Goal: Task Accomplishment & Management: Use online tool/utility

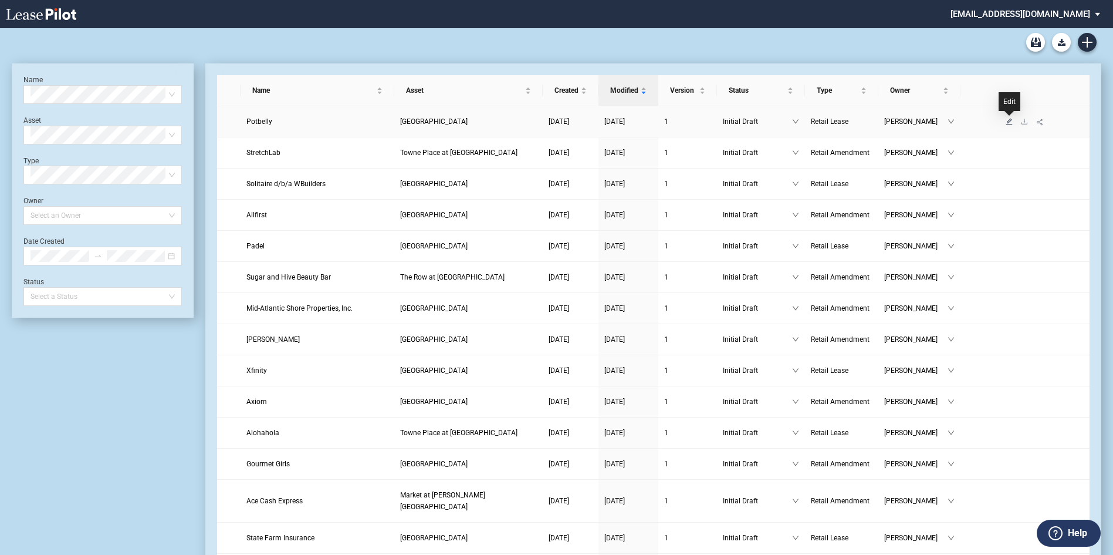
click at [1012, 122] on icon "edit" at bounding box center [1009, 121] width 7 height 7
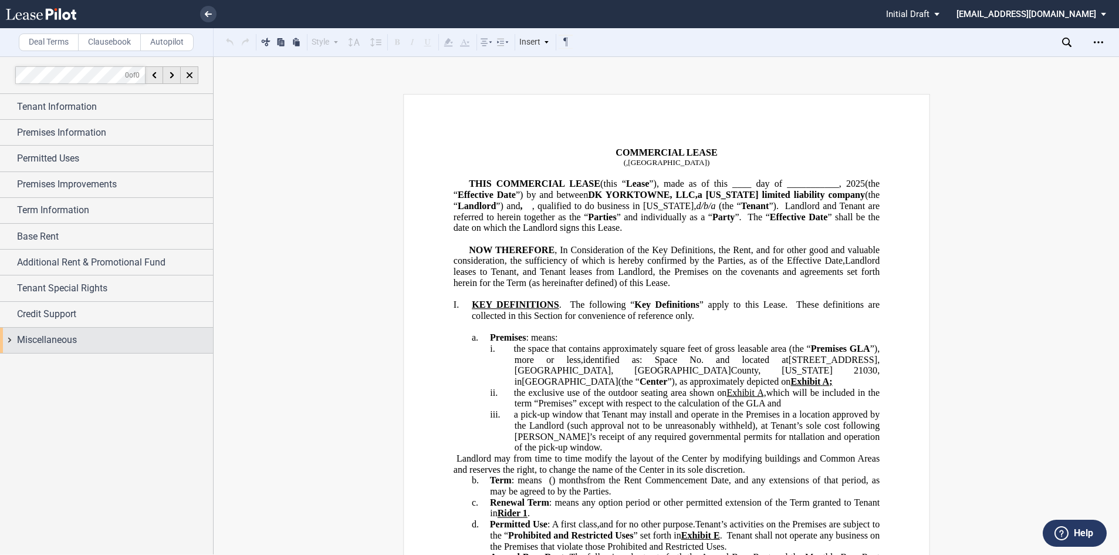
click at [60, 340] on span "Miscellaneous" at bounding box center [47, 340] width 60 height 14
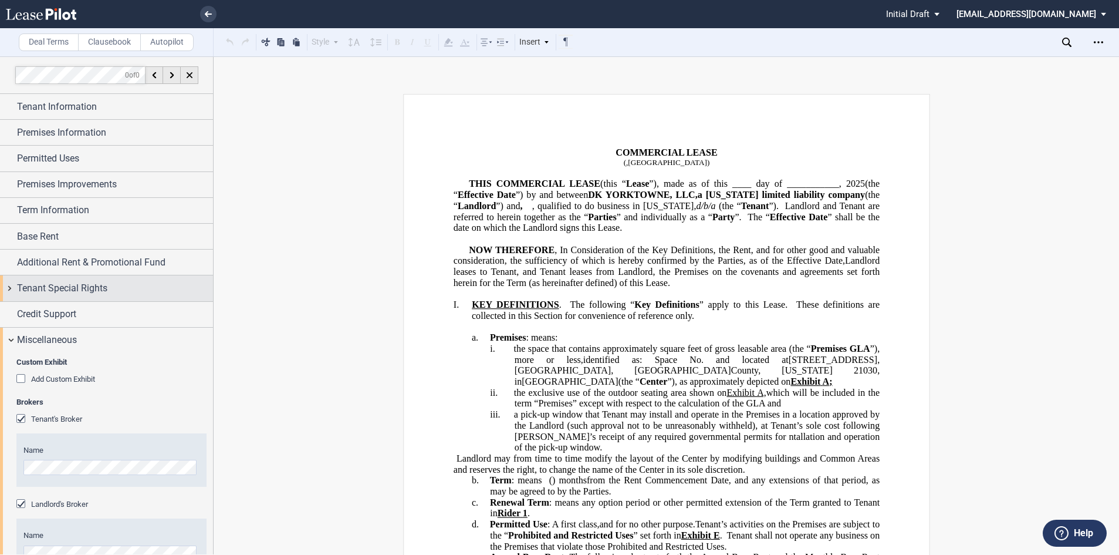
click at [22, 290] on span "Tenant Special Rights" at bounding box center [62, 288] width 90 height 14
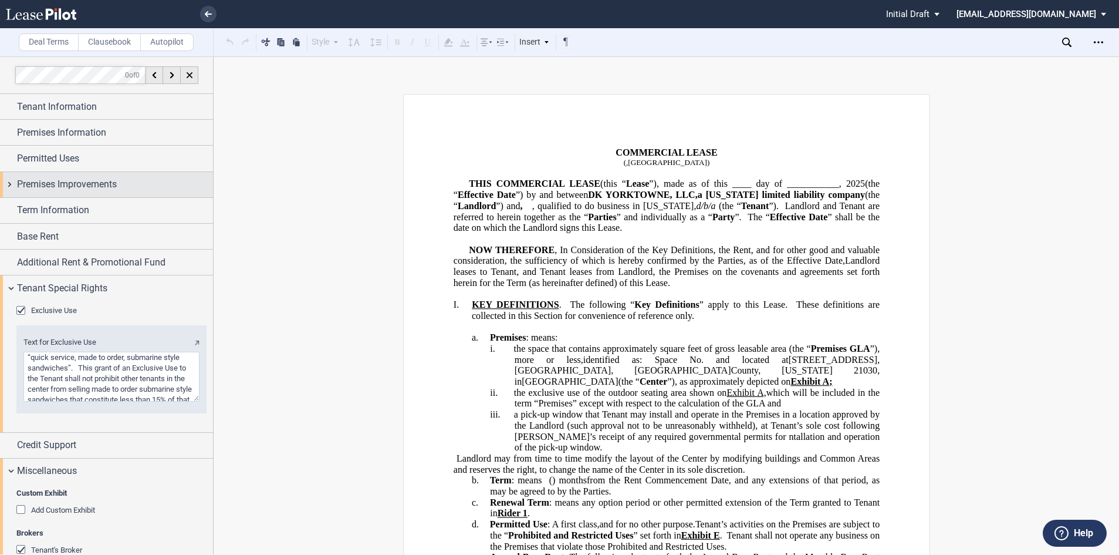
click at [33, 181] on span "Premises Improvements" at bounding box center [67, 184] width 100 height 14
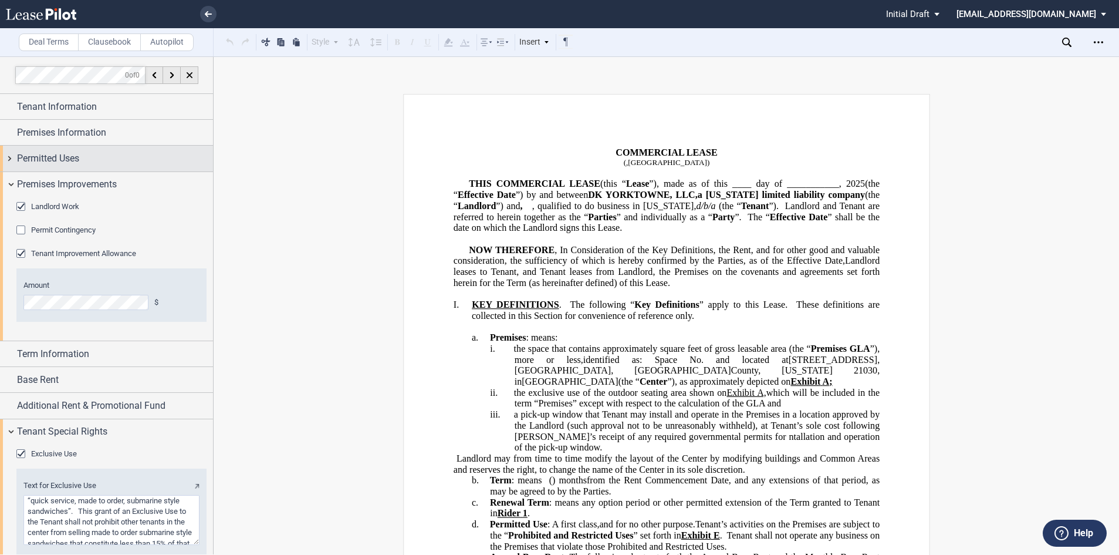
click at [50, 163] on span "Permitted Uses" at bounding box center [48, 158] width 62 height 14
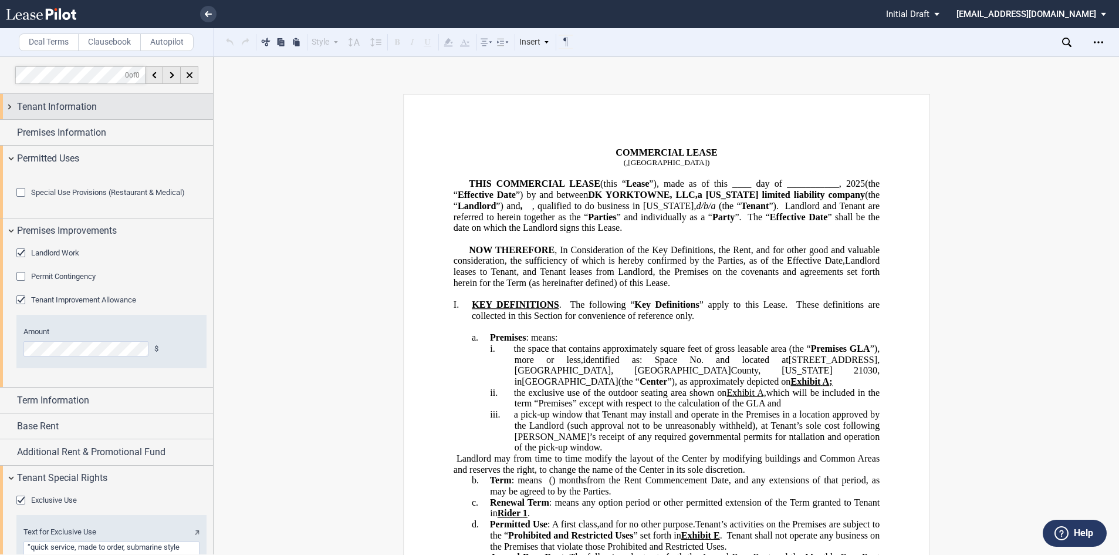
click at [45, 113] on span "Tenant Information" at bounding box center [57, 107] width 80 height 14
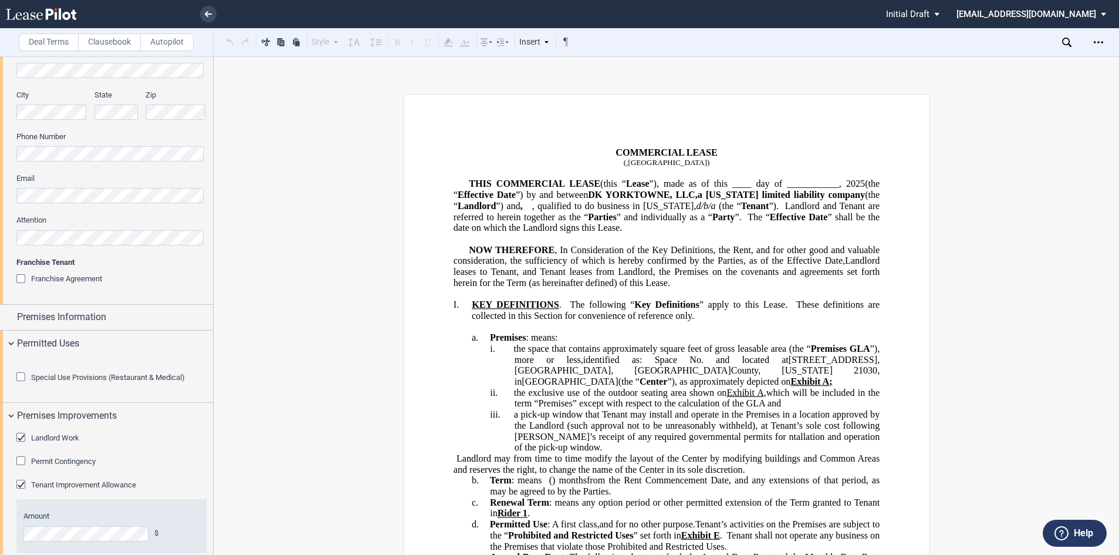
scroll to position [587, 0]
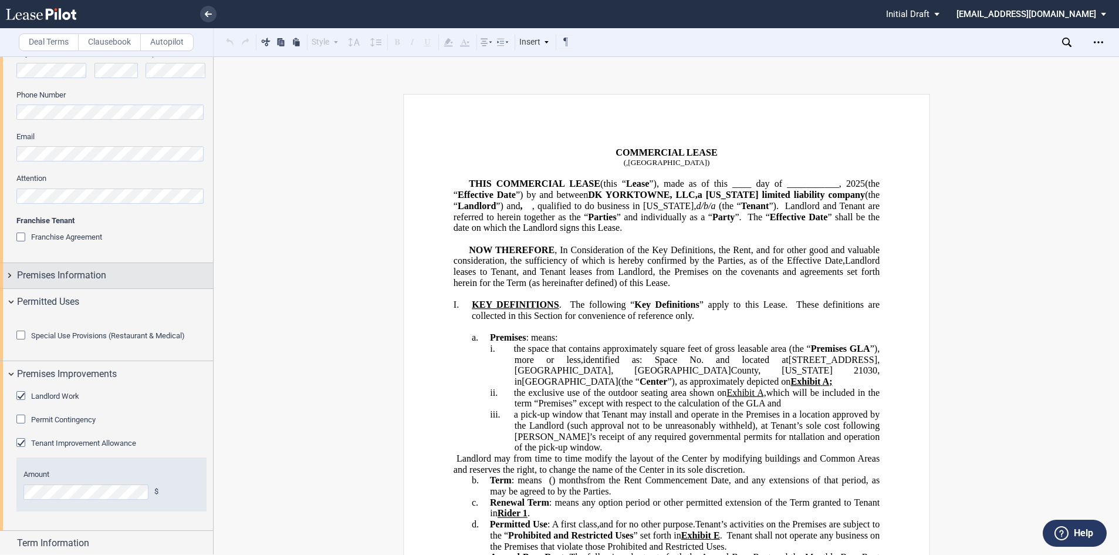
click at [71, 275] on span "Premises Information" at bounding box center [61, 275] width 89 height 14
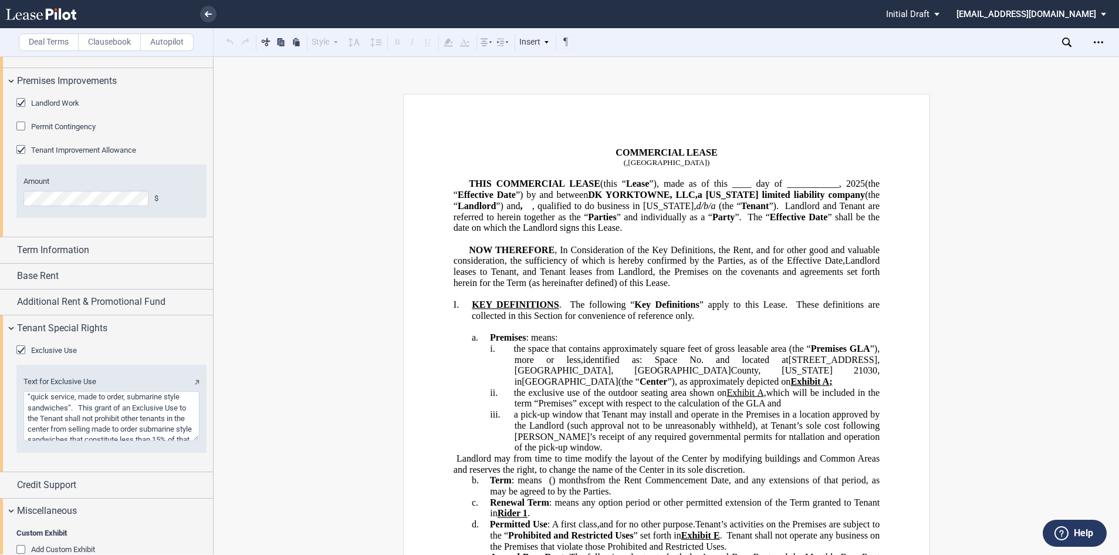
scroll to position [1233, 0]
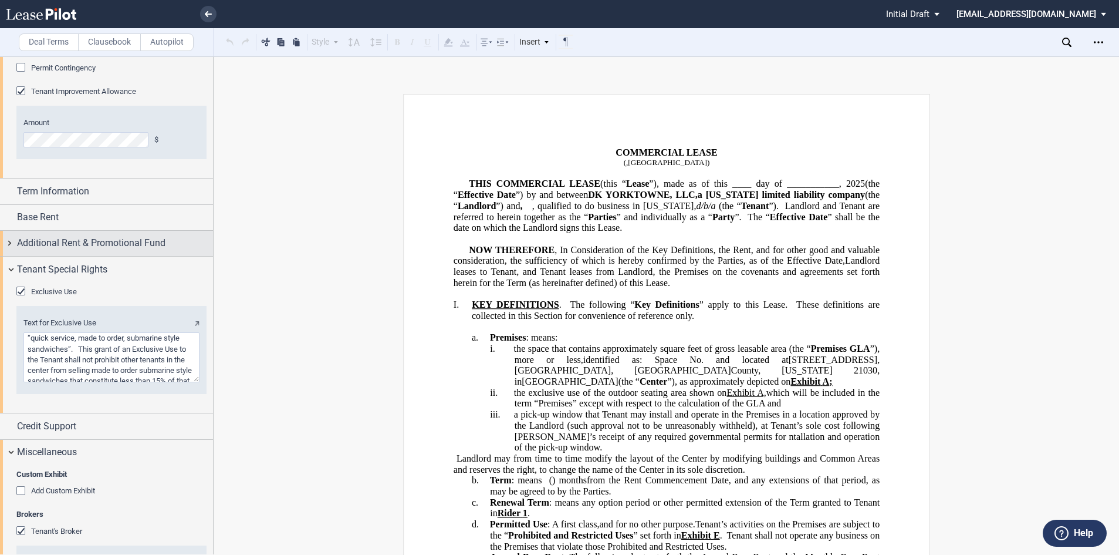
click at [41, 250] on span "Additional Rent & Promotional Fund" at bounding box center [91, 243] width 149 height 14
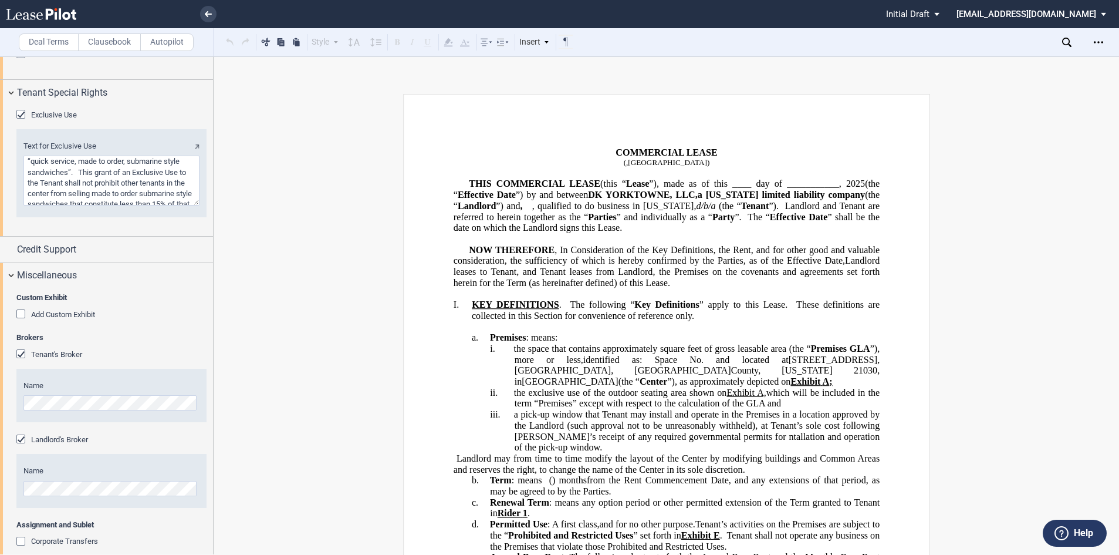
scroll to position [1629, 0]
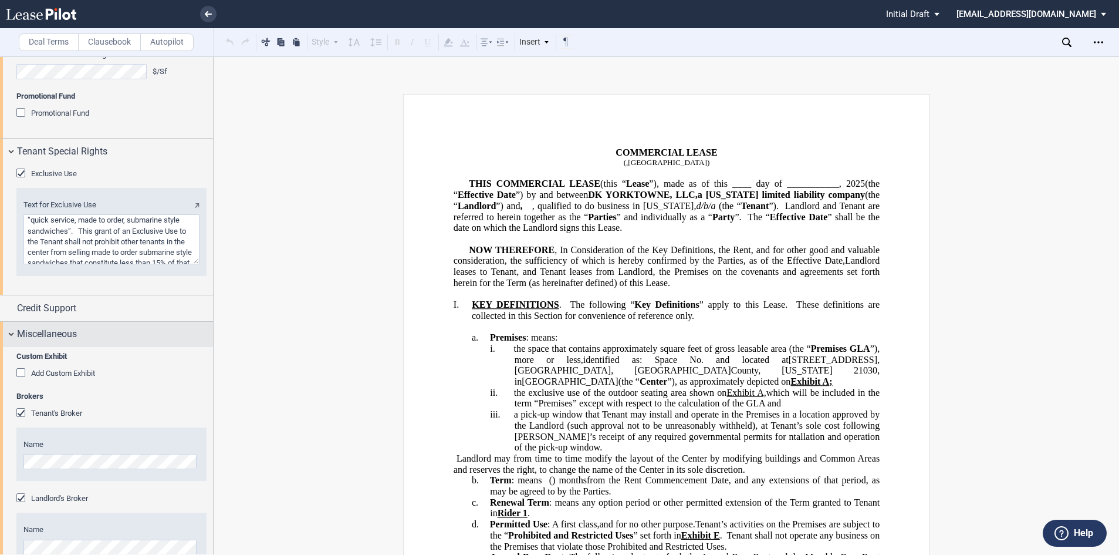
click at [19, 341] on span "Miscellaneous" at bounding box center [47, 334] width 60 height 14
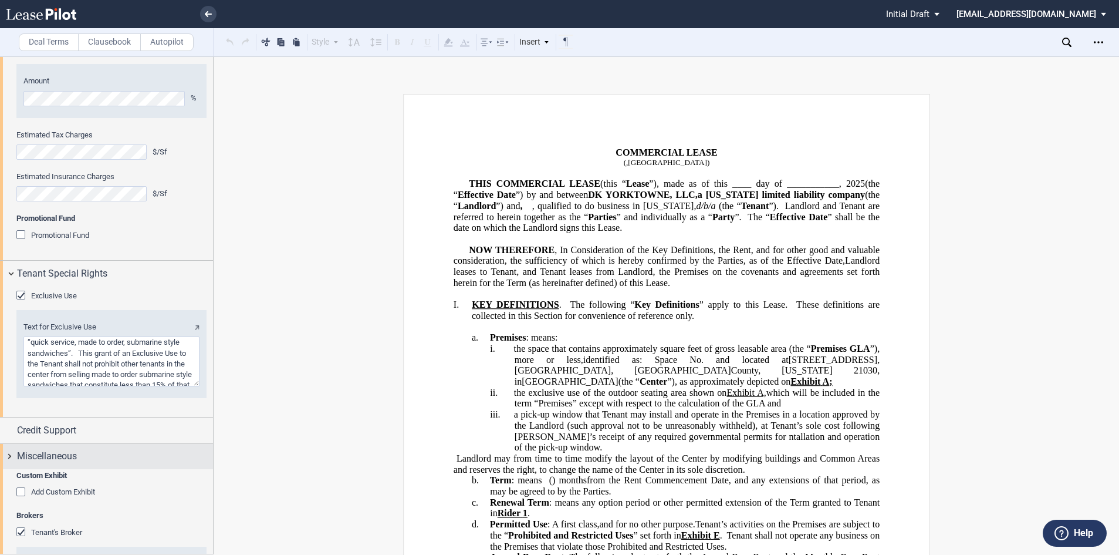
scroll to position [1487, 0]
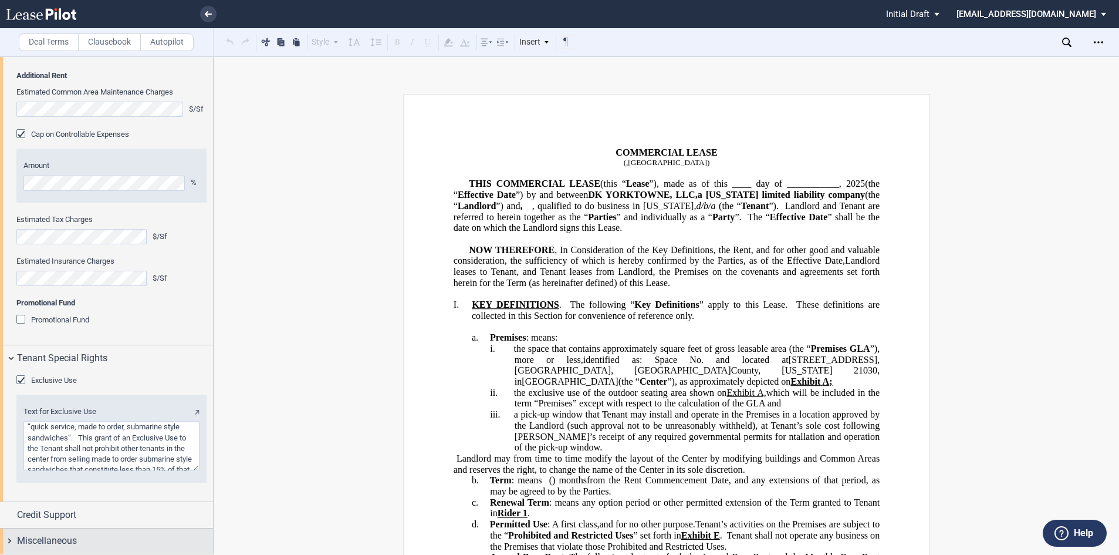
click at [59, 538] on span "Miscellaneous" at bounding box center [47, 541] width 60 height 14
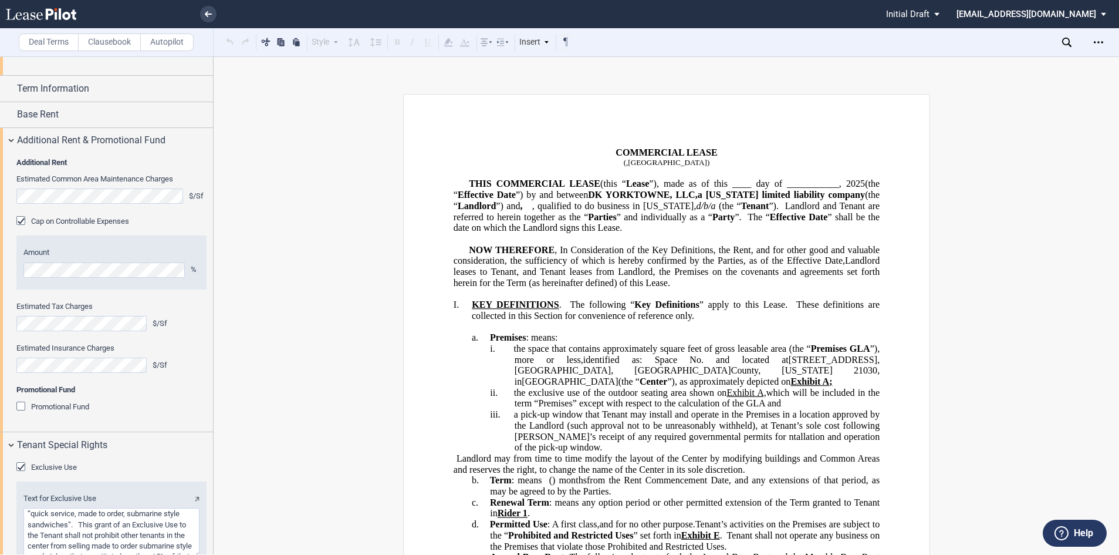
scroll to position [1277, 0]
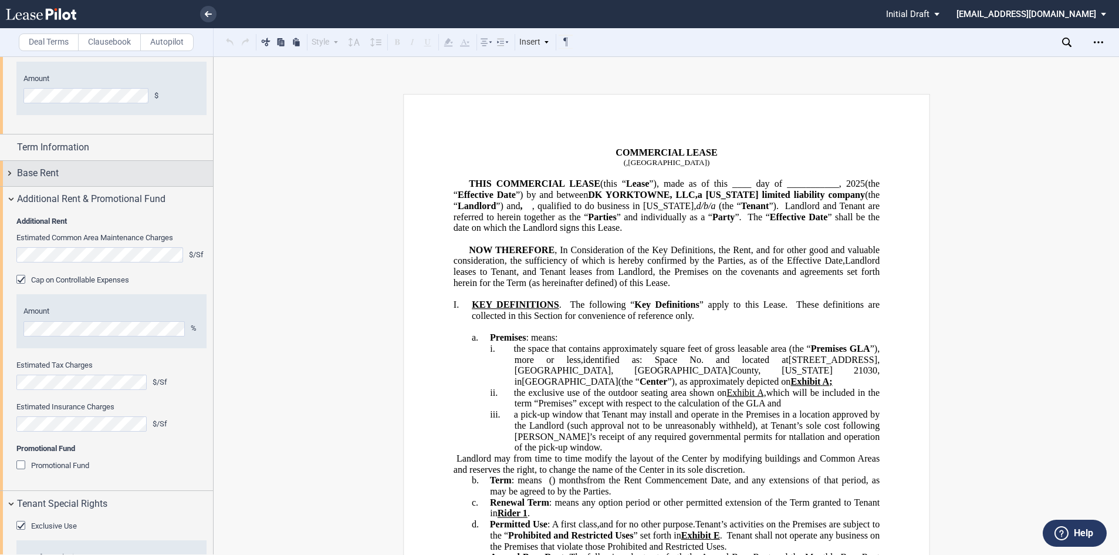
click at [35, 180] on span "Base Rent" at bounding box center [38, 173] width 42 height 14
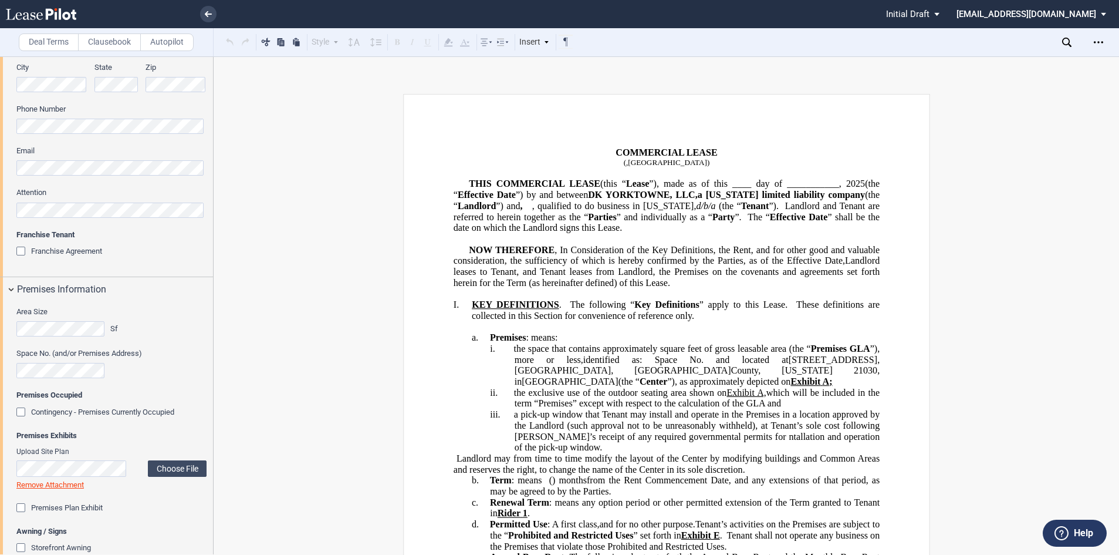
scroll to position [572, 0]
click at [22, 250] on div "Franchise Agreement" at bounding box center [22, 253] width 12 height 12
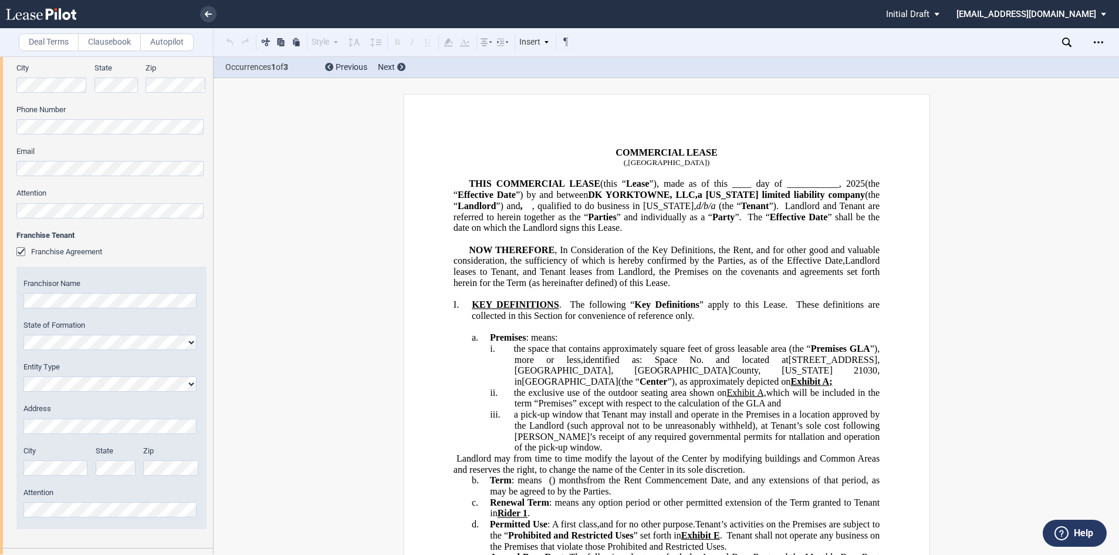
click at [22, 250] on div "Franchise Agreement" at bounding box center [22, 253] width 12 height 12
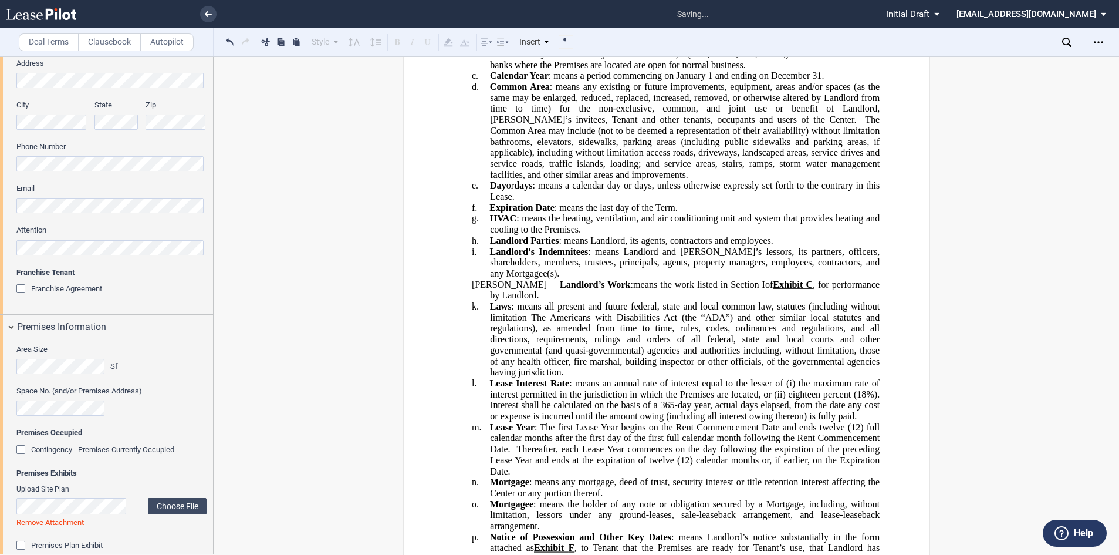
scroll to position [587, 0]
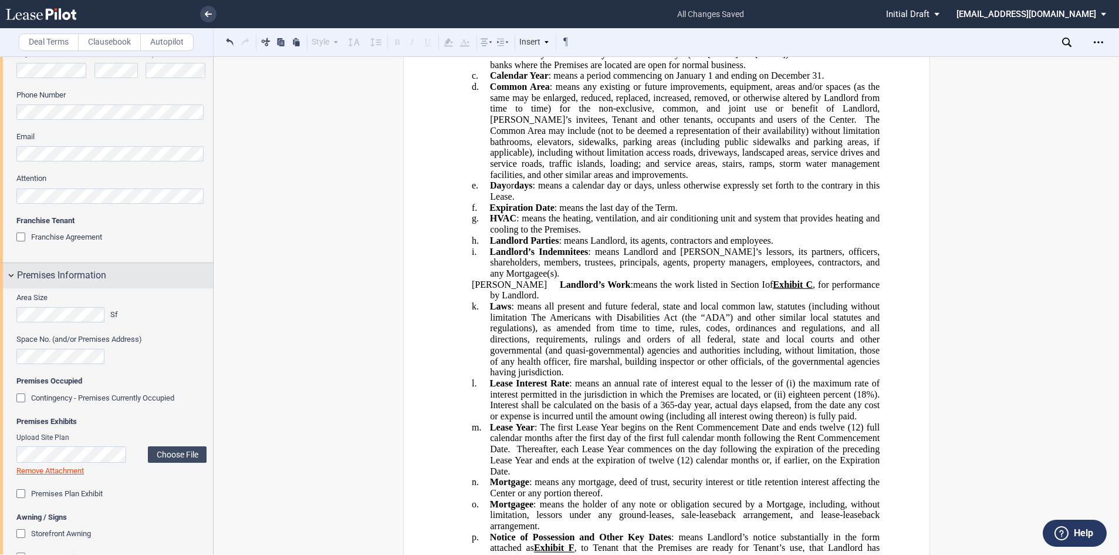
click at [15, 274] on div "Premises Information" at bounding box center [106, 275] width 213 height 25
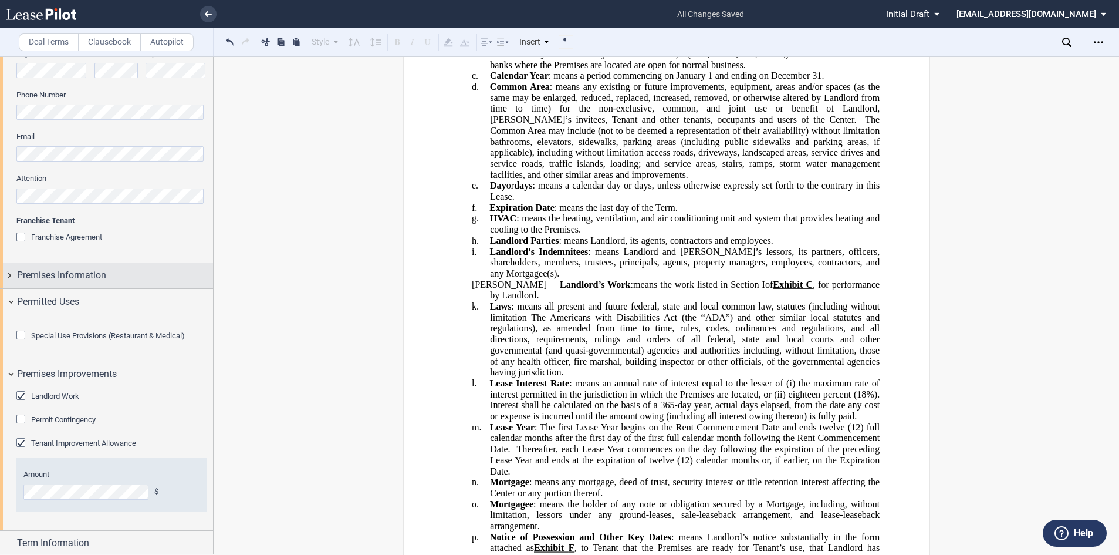
click at [15, 274] on div "Premises Information" at bounding box center [106, 275] width 213 height 25
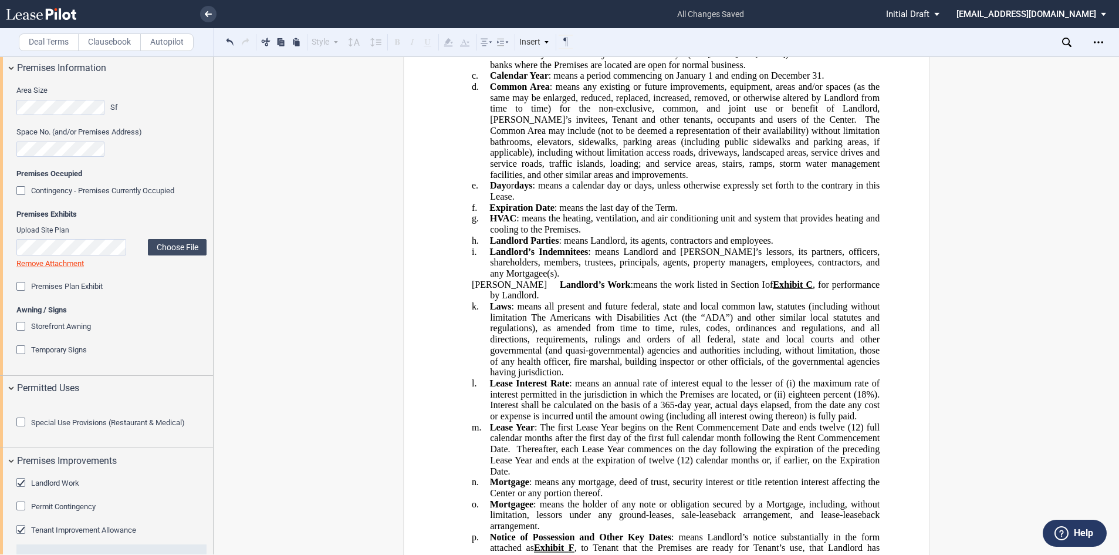
scroll to position [822, 0]
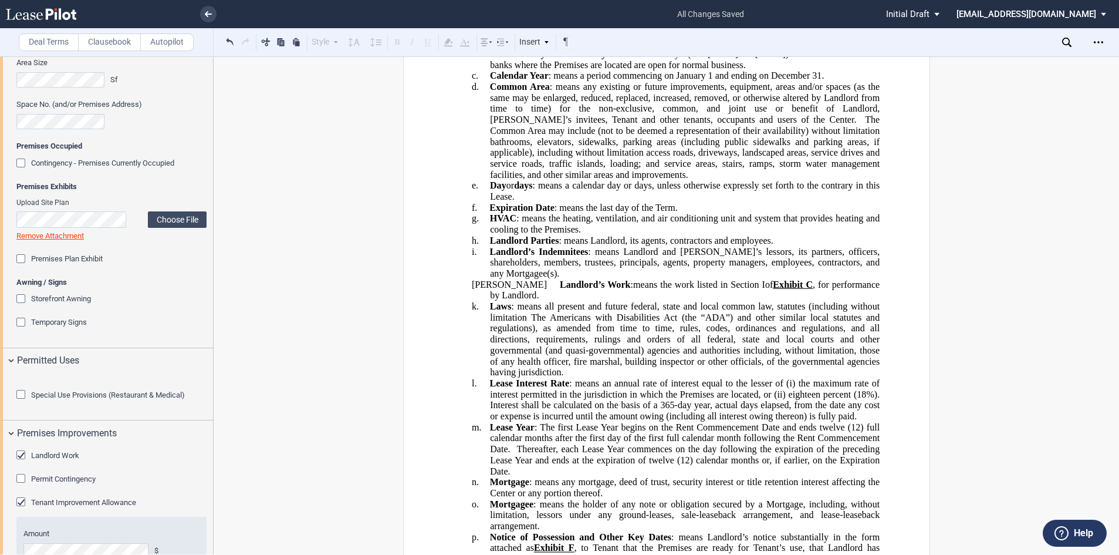
click at [23, 401] on div "Special Use Provisions (Restaurant & Medical)" at bounding box center [22, 396] width 12 height 12
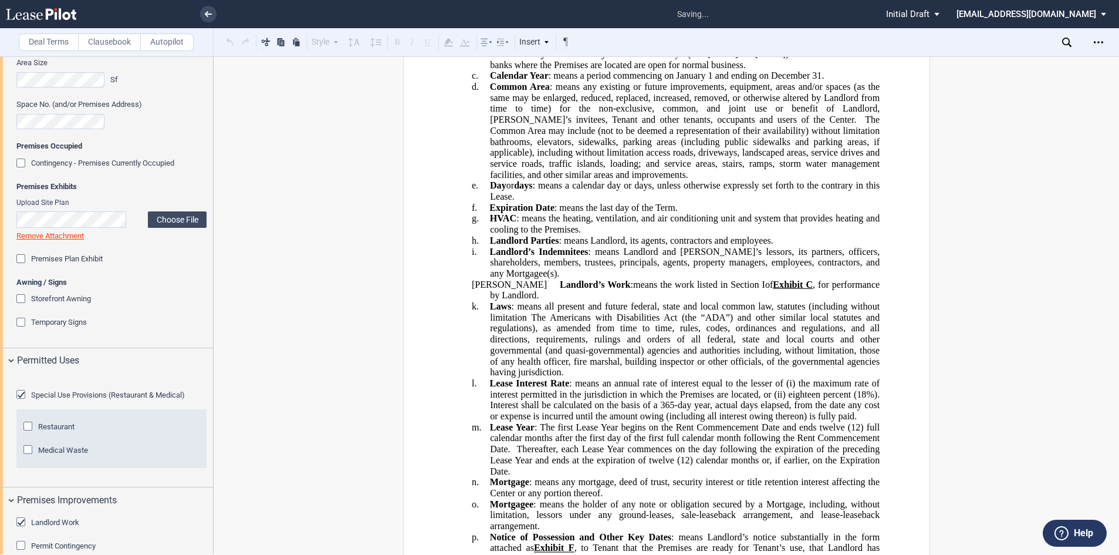
click at [31, 433] on div "Restaurant" at bounding box center [29, 427] width 12 height 12
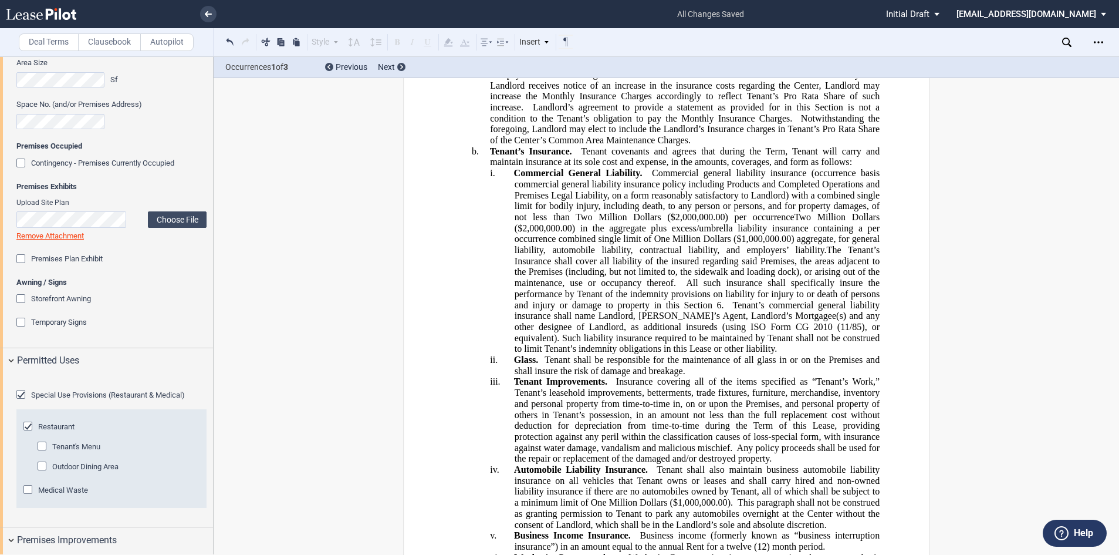
scroll to position [4224, 0]
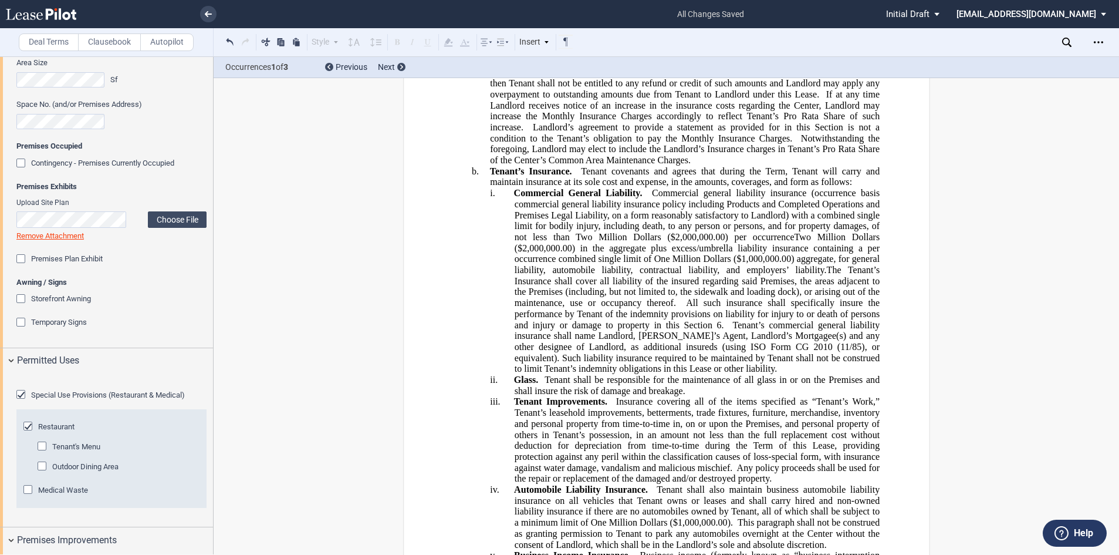
click at [1023, 88] on div "Deal Terms Clausebook Autopilot Style Normal 8pt 9pt 10pt 10.5pt 11pt 12pt 14pt…" at bounding box center [559, 305] width 1119 height 498
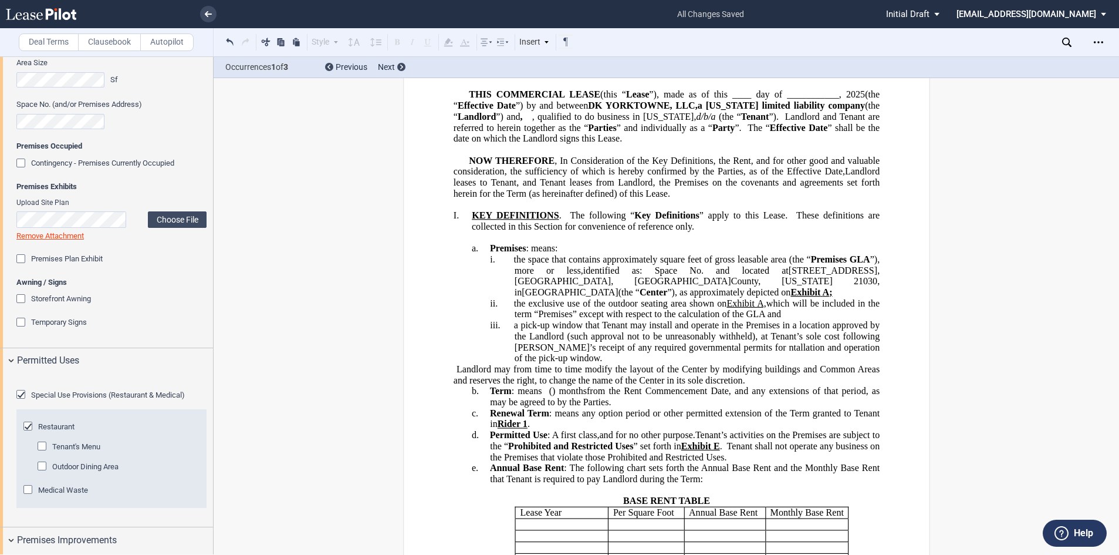
scroll to position [117, 0]
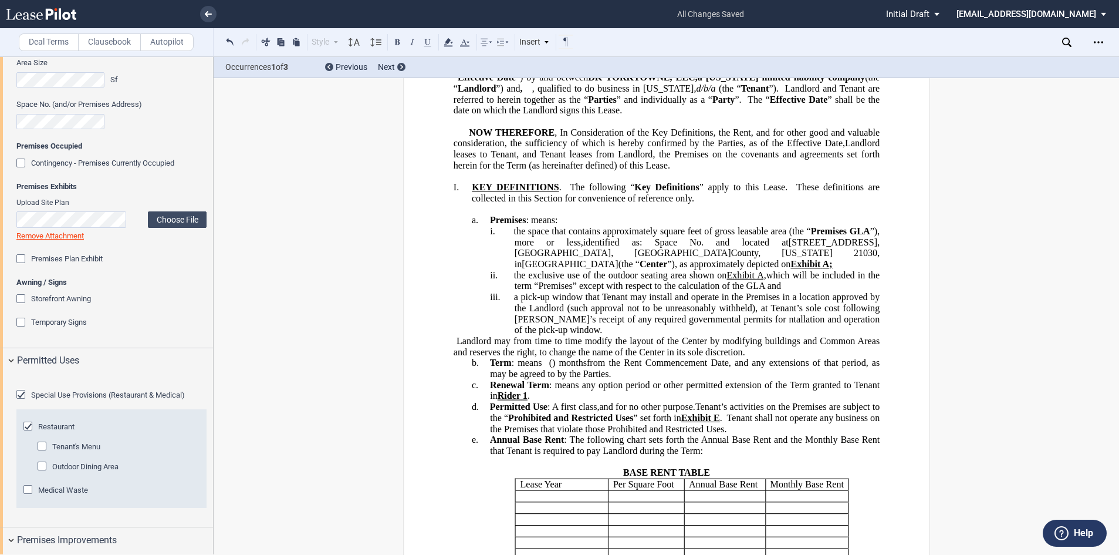
click at [744, 247] on span "and located at" at bounding box center [752, 242] width 73 height 11
drag, startPoint x: 809, startPoint y: 251, endPoint x: 797, endPoint y: 250, distance: 13.0
click at [788, 247] on span "in the Building“ and located at" at bounding box center [726, 242] width 123 height 11
click at [757, 247] on span "in the Building“ and located at" at bounding box center [726, 242] width 123 height 11
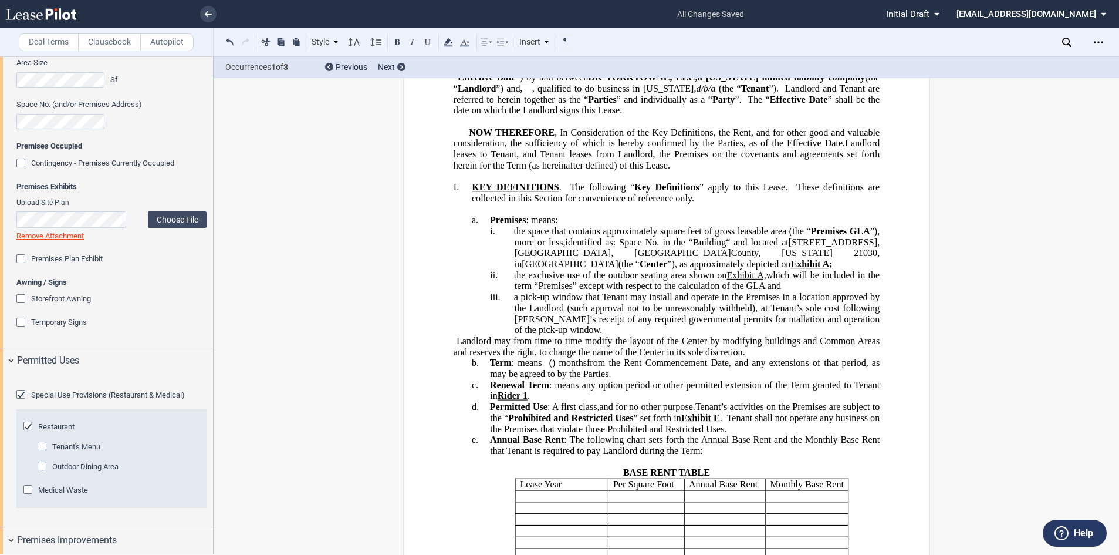
click at [788, 247] on span "in the “Building“ and located at" at bounding box center [726, 242] width 126 height 11
click at [788, 247] on span "in the “Building” and located at" at bounding box center [726, 242] width 126 height 11
drag, startPoint x: 788, startPoint y: 252, endPoint x: 758, endPoint y: 247, distance: 30.9
click at [758, 247] on p "i. the space that contains approximately ﻿ ﻿ square feet of gross leasable area…" at bounding box center [696, 248] width 365 height 44
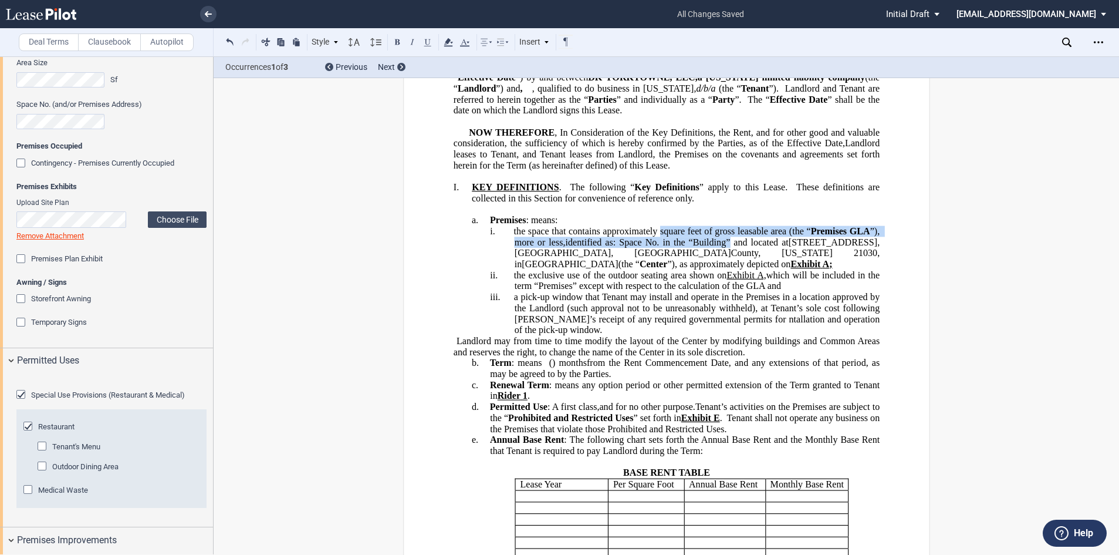
click at [788, 247] on span "in the “Building” and located at" at bounding box center [726, 242] width 126 height 11
drag, startPoint x: 788, startPoint y: 252, endPoint x: 760, endPoint y: 251, distance: 28.8
click at [760, 247] on span "in the “Building” and located at" at bounding box center [726, 242] width 126 height 11
click at [399, 41] on button at bounding box center [397, 42] width 14 height 14
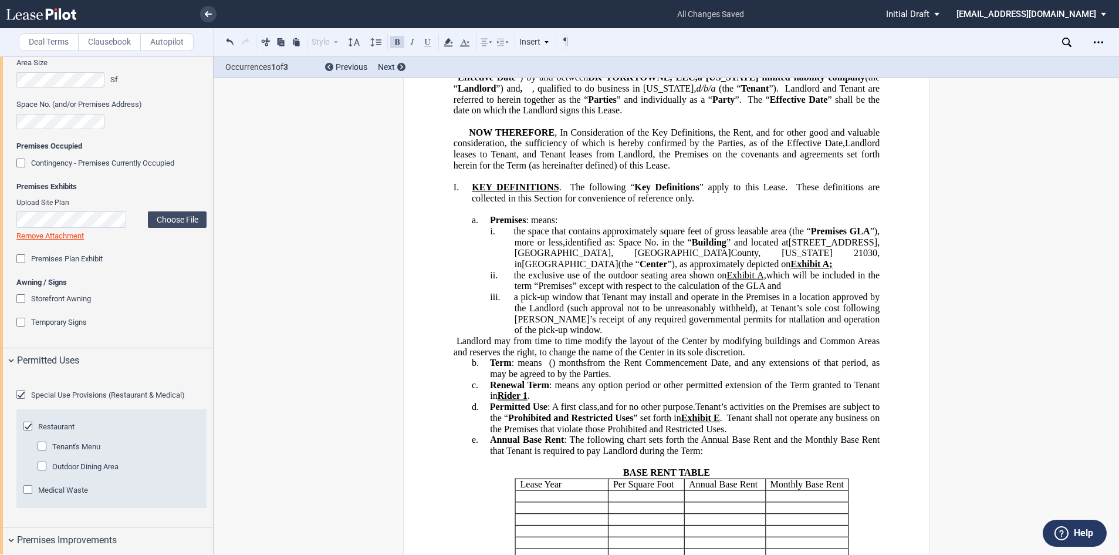
click at [788, 247] on span "in the “ Building ” and located at" at bounding box center [725, 242] width 127 height 11
click at [43, 473] on div "Outdoor Dining Area" at bounding box center [44, 467] width 12 height 12
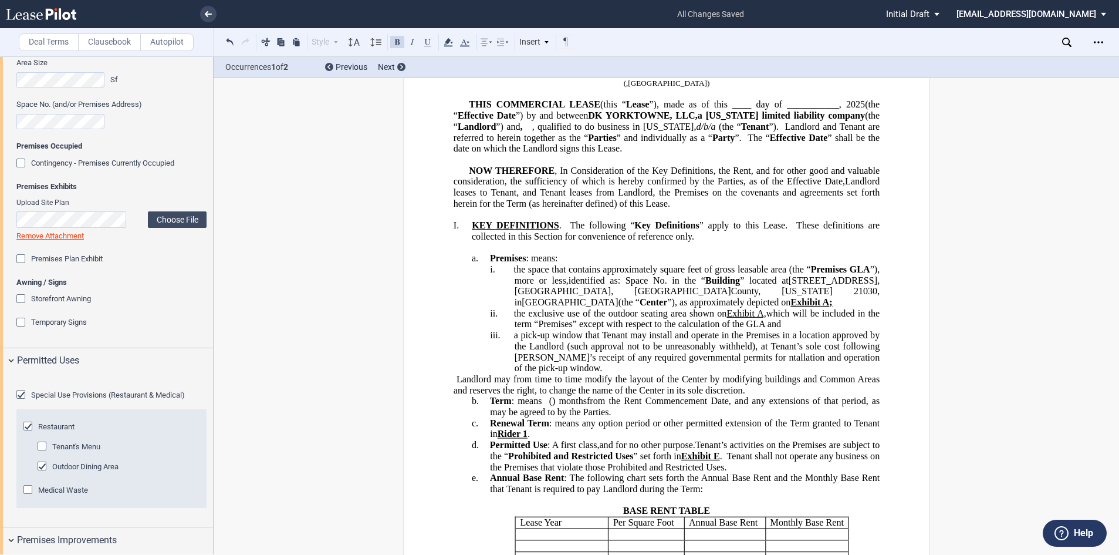
scroll to position [176, 0]
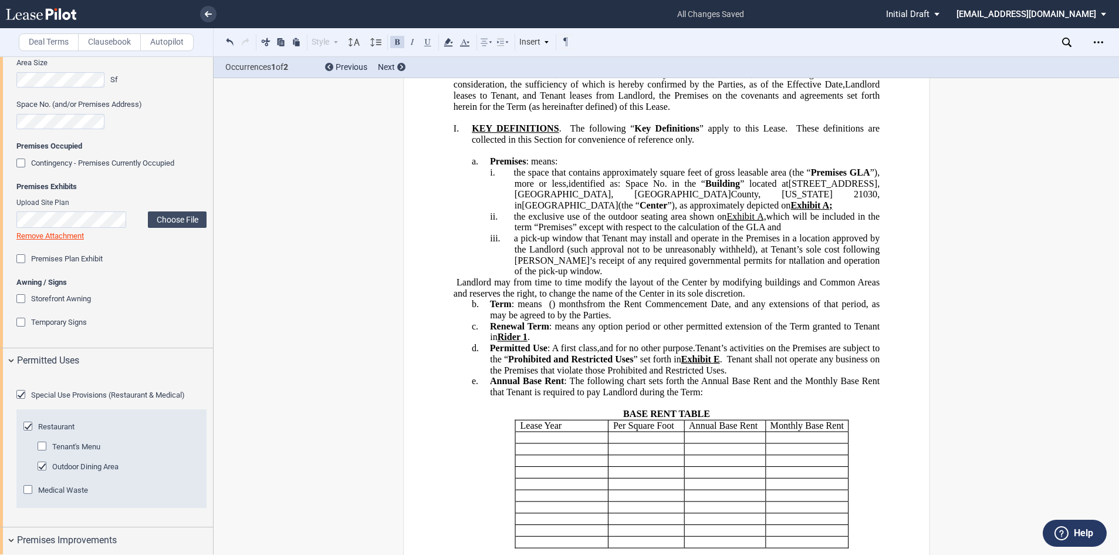
click at [738, 269] on span "a pick-up window that Tenant may install and operate in the Premises in a locat…" at bounding box center [699, 254] width 371 height 43
click at [743, 265] on span "a pick-up window that Tenant may install and operate in the Premises in a locat…" at bounding box center [699, 254] width 371 height 43
click at [745, 272] on span "a pick-up window that Tenant may install and operate in the Premises in a locat…" at bounding box center [699, 254] width 371 height 43
click at [744, 272] on span "a pick-up window that Tenant may install and operate in the Premises in a locat…" at bounding box center [699, 254] width 371 height 43
drag, startPoint x: 662, startPoint y: 227, endPoint x: 635, endPoint y: 228, distance: 26.4
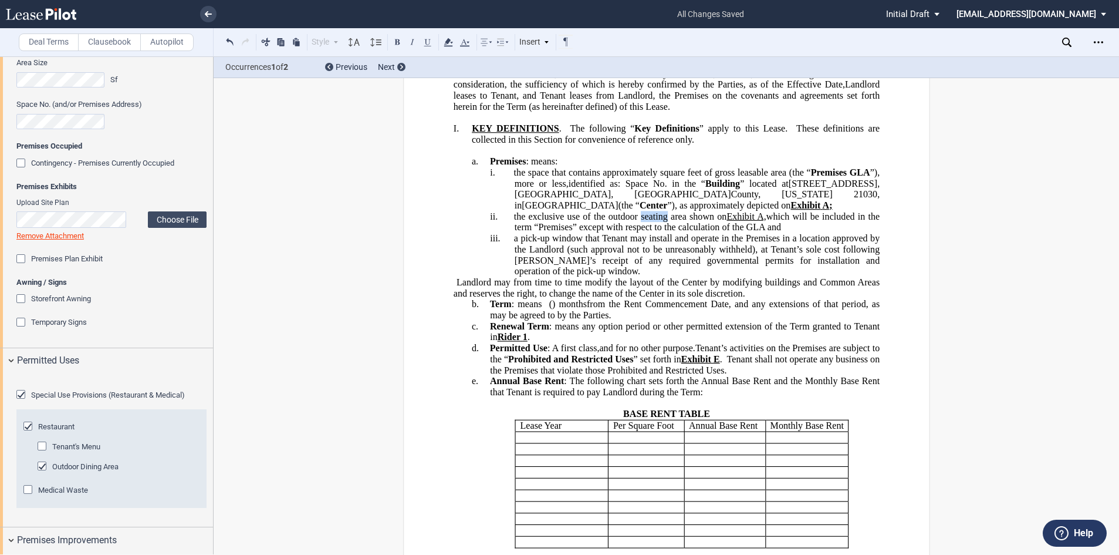
click at [635, 228] on span "the exclusive use of the outdoor seating area shown on Exhibit A, which will be…" at bounding box center [698, 221] width 369 height 21
click at [653, 224] on span "the exclusive use of the outdoor area shown on Exhibit A, which will be include…" at bounding box center [698, 221] width 369 height 21
drag, startPoint x: 763, startPoint y: 225, endPoint x: 683, endPoint y: 222, distance: 79.9
click at [683, 222] on span "the exclusive use of the outdoor area (the “Outdoor Dining Area” shown on Exhib…" at bounding box center [698, 221] width 369 height 21
click at [394, 41] on button at bounding box center [397, 42] width 14 height 14
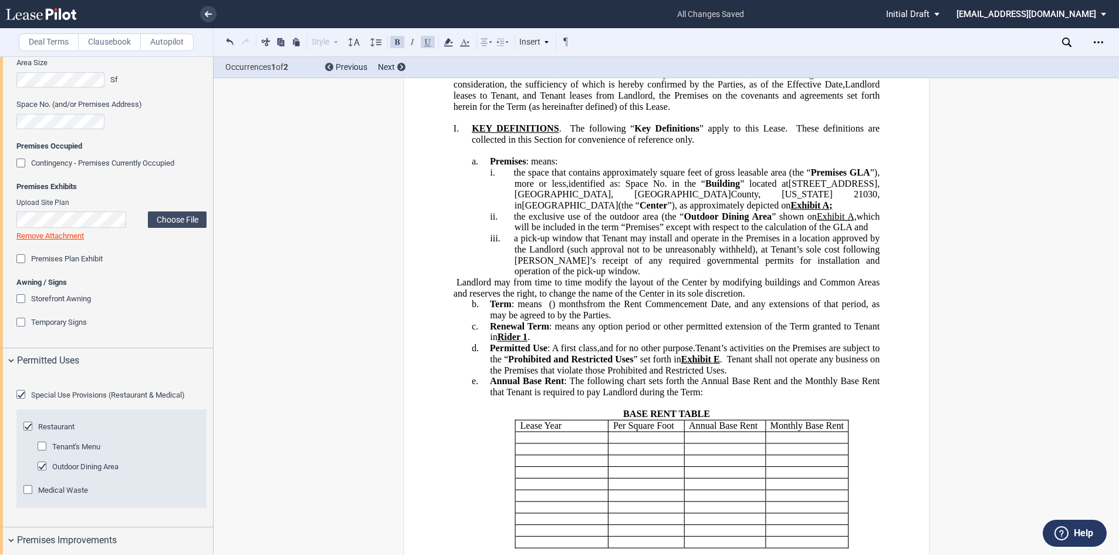
click at [767, 225] on span "the exclusive use of the outdoor area (the “ Outdoor Dining Area ” shown on Exh…" at bounding box center [698, 221] width 369 height 21
click at [706, 134] on span "” apply to this Lease." at bounding box center [743, 128] width 88 height 11
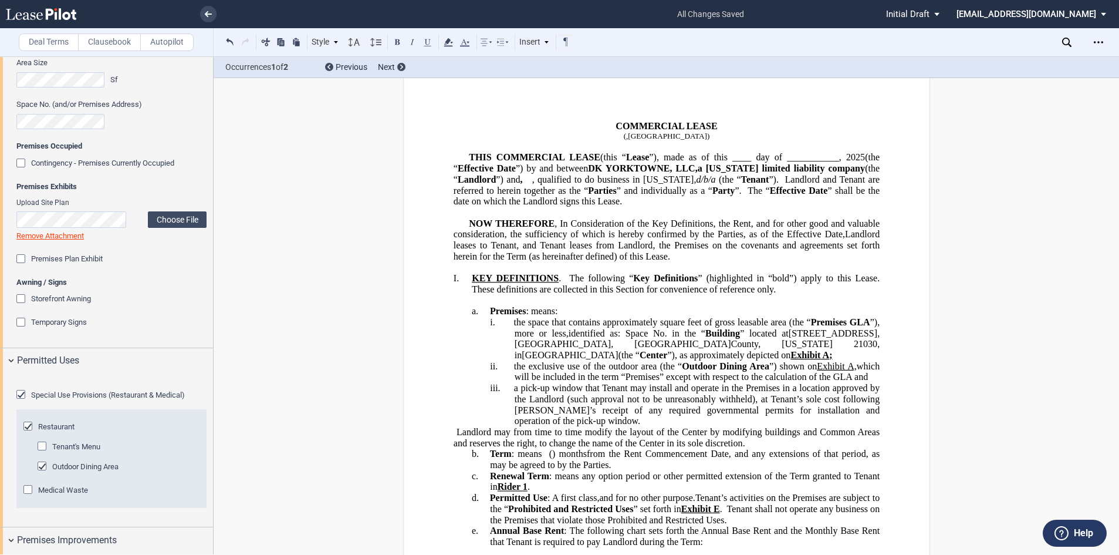
scroll to position [0, 0]
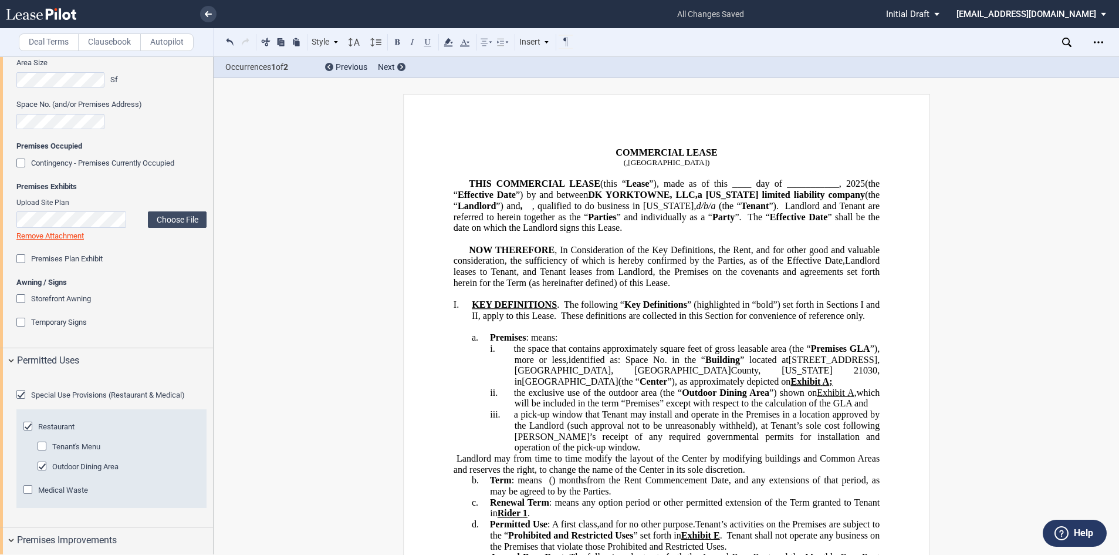
click at [1067, 41] on icon at bounding box center [1066, 42] width 9 height 9
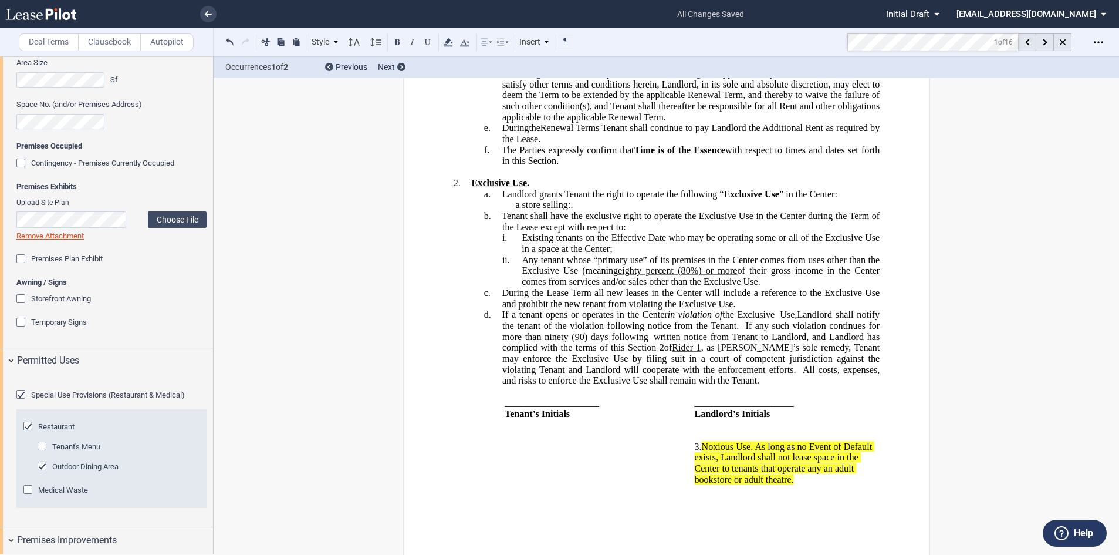
scroll to position [24747, 0]
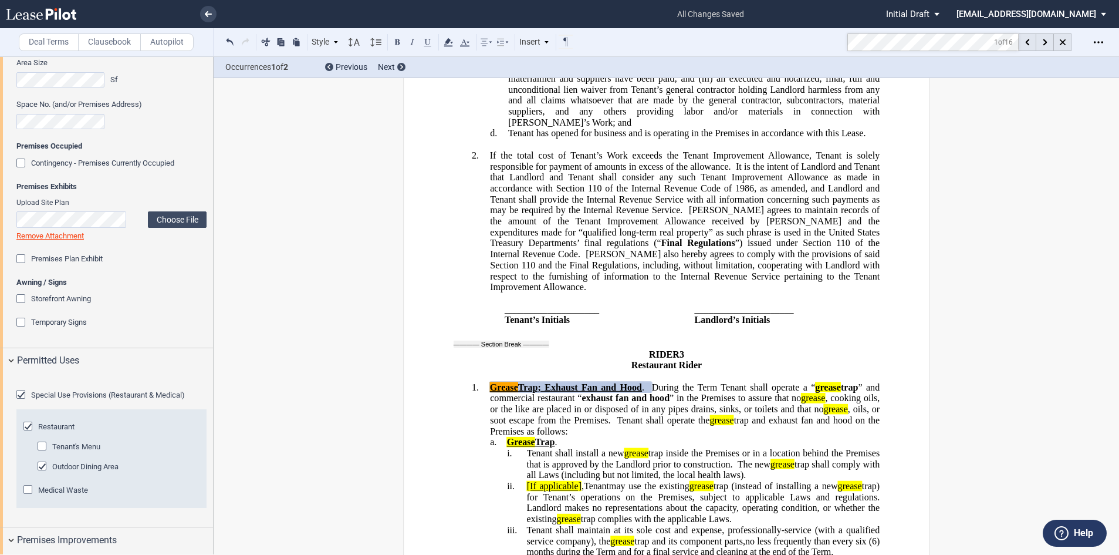
click at [559, 447] on span "Tenant shall install a new grease trap inside the Premises or in a location beh…" at bounding box center [705, 457] width 356 height 21
drag, startPoint x: 652, startPoint y: 269, endPoint x: 698, endPoint y: 273, distance: 46.5
click at [698, 382] on span "During the Term Tenant shall operate a “" at bounding box center [734, 387] width 164 height 11
click at [652, 382] on span "During the Term Tenant shall operate a “" at bounding box center [734, 387] width 164 height 11
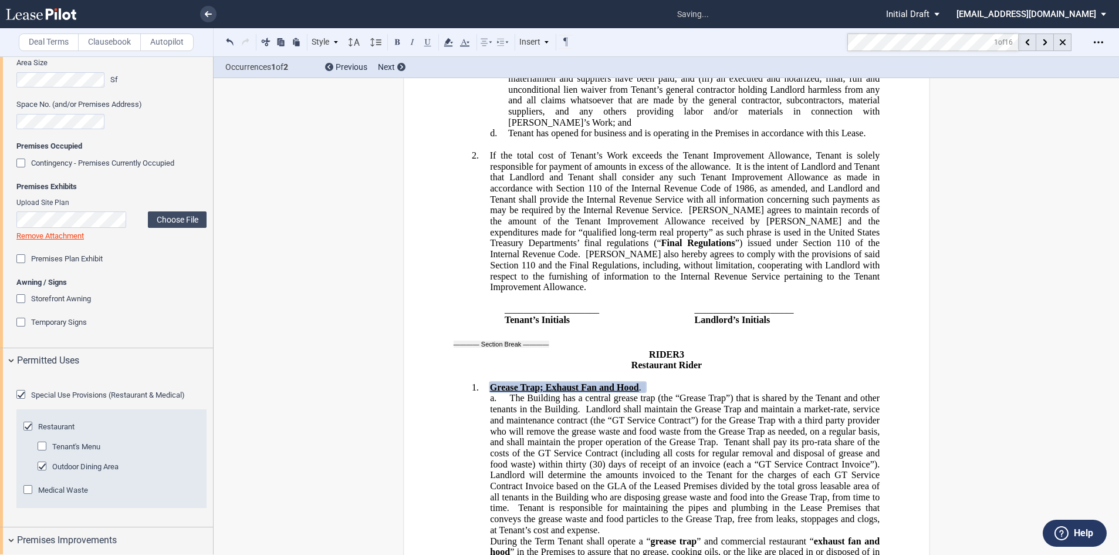
click at [505, 393] on span "a." at bounding box center [499, 398] width 19 height 11
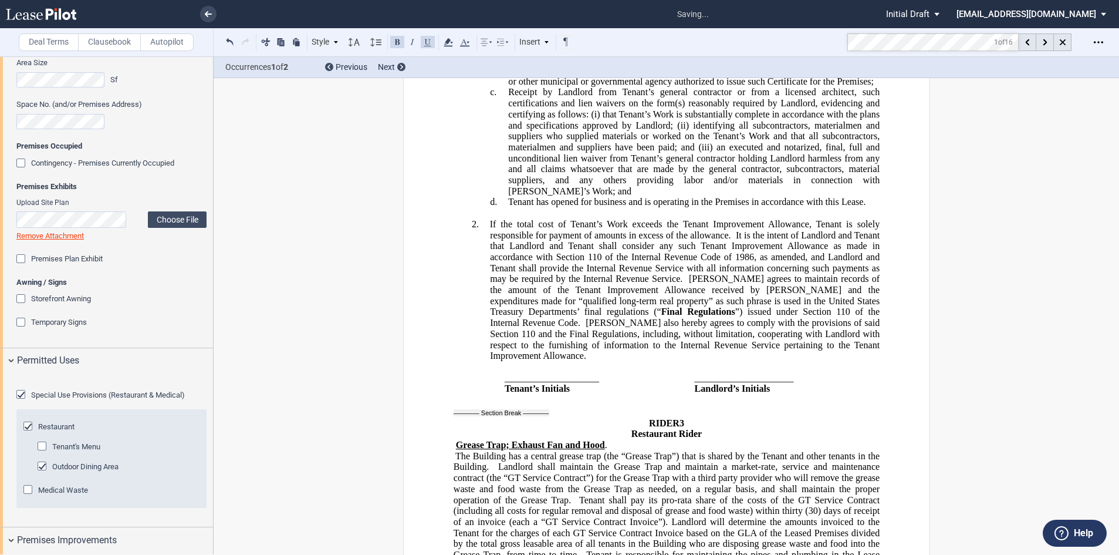
scroll to position [24689, 0]
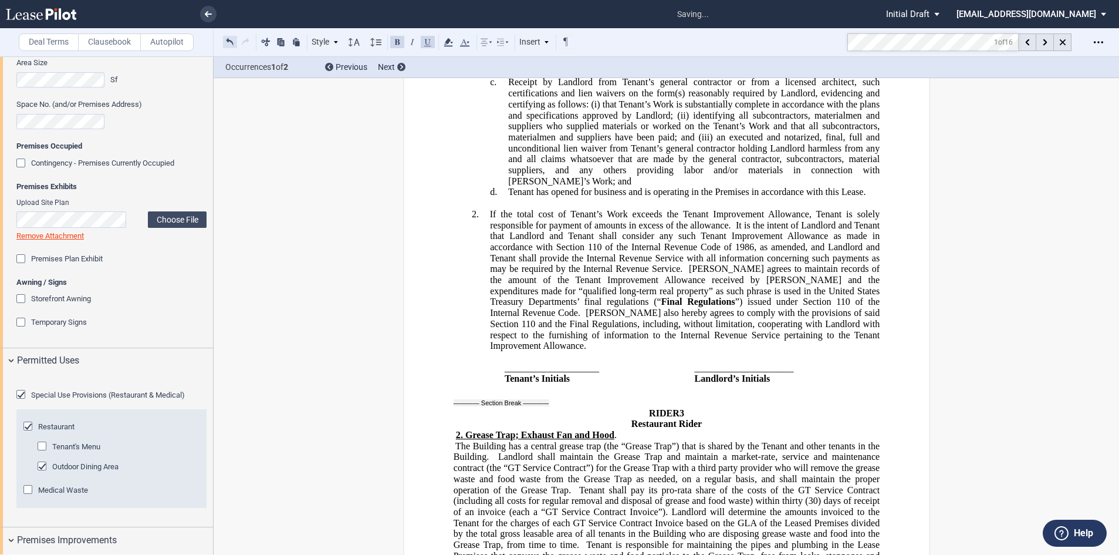
click at [228, 39] on button at bounding box center [230, 42] width 14 height 14
click at [228, 39] on div "Style 1. Section a. Subsection i. Subsection Normal Normal 8pt 9pt 10pt 10.5pt …" at bounding box center [398, 42] width 351 height 15
click at [228, 39] on button at bounding box center [230, 42] width 14 height 14
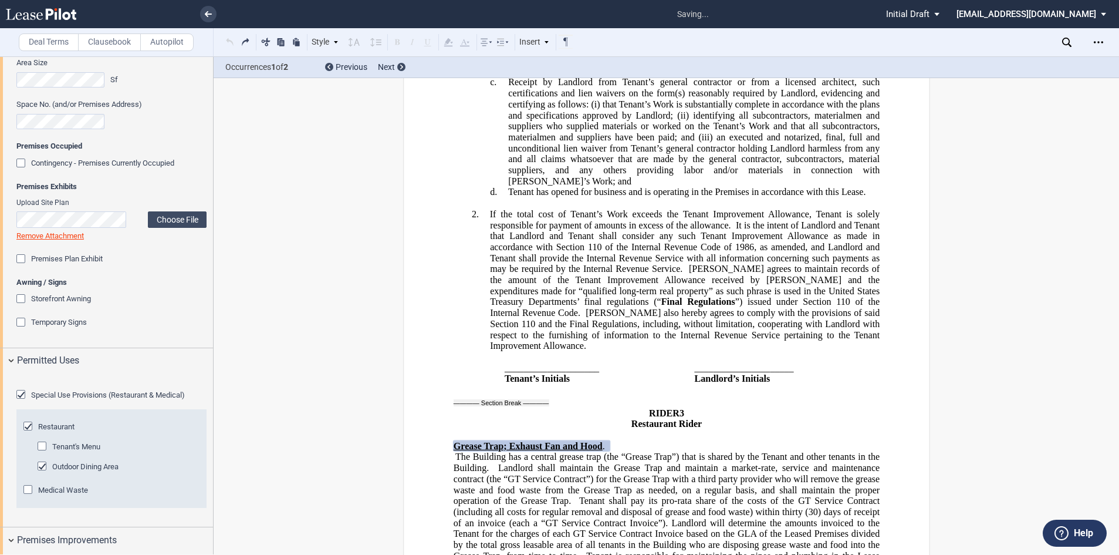
click at [228, 39] on div "Style 1. Section a. Subsection i. Subsection Normal Normal 8pt 9pt 10pt 10.5pt …" at bounding box center [398, 42] width 351 height 15
click at [228, 39] on button at bounding box center [230, 42] width 14 height 14
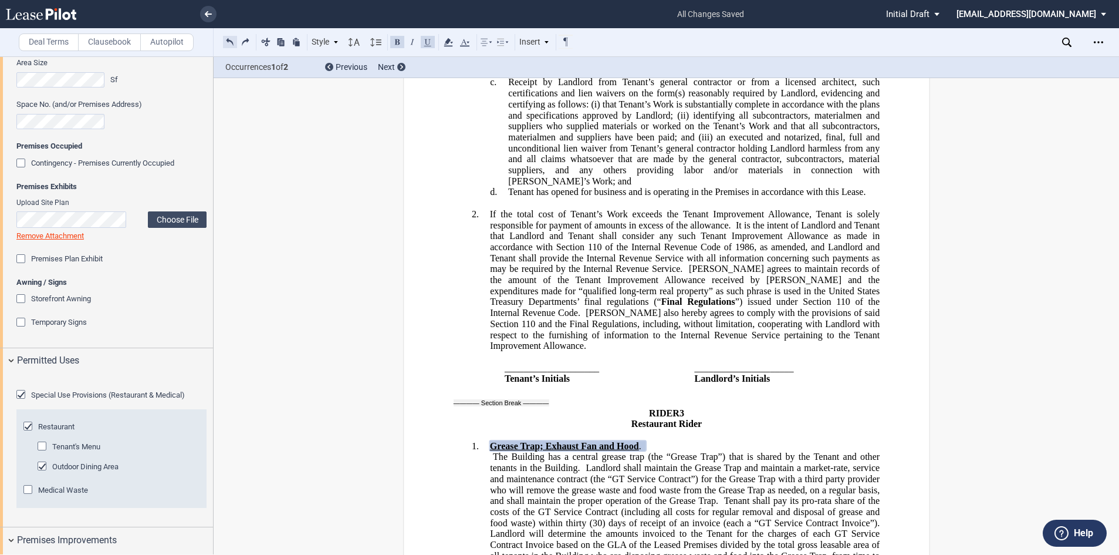
click at [228, 39] on div "Style 1. Section a. Subsection i. Subsection Normal Normal 8pt 9pt 10pt 10.5pt …" at bounding box center [398, 42] width 351 height 15
click at [231, 41] on button at bounding box center [230, 42] width 14 height 14
click at [231, 41] on div "Style 1. Section a. Subsection i. Subsection Normal Normal 8pt 9pt 10pt 10.5pt …" at bounding box center [398, 42] width 351 height 15
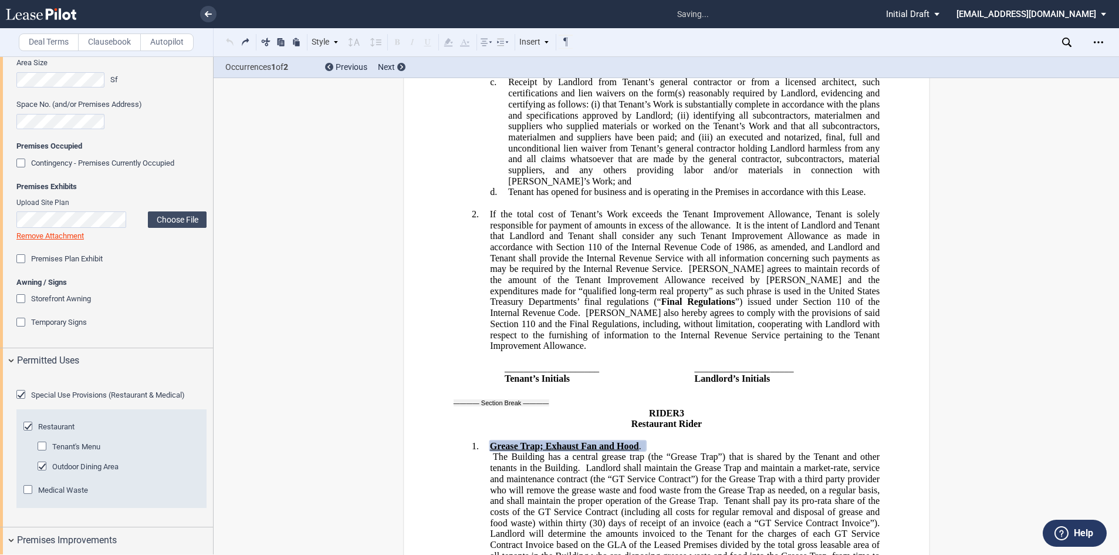
click at [231, 41] on div "Style 1. Section a. Subsection i. Subsection Normal Normal 8pt 9pt 10pt 10.5pt …" at bounding box center [398, 42] width 351 height 15
click at [234, 41] on button at bounding box center [230, 42] width 14 height 14
drag, startPoint x: 718, startPoint y: 339, endPoint x: 674, endPoint y: 333, distance: 44.3
click at [675, 451] on span "Grease Trap" at bounding box center [698, 456] width 47 height 11
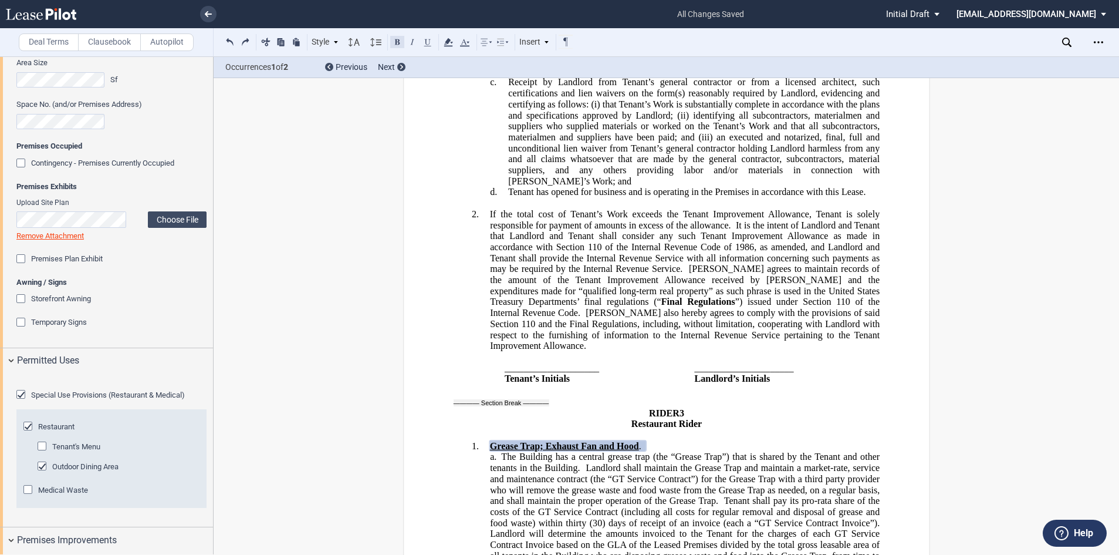
click at [394, 45] on button at bounding box center [397, 42] width 14 height 14
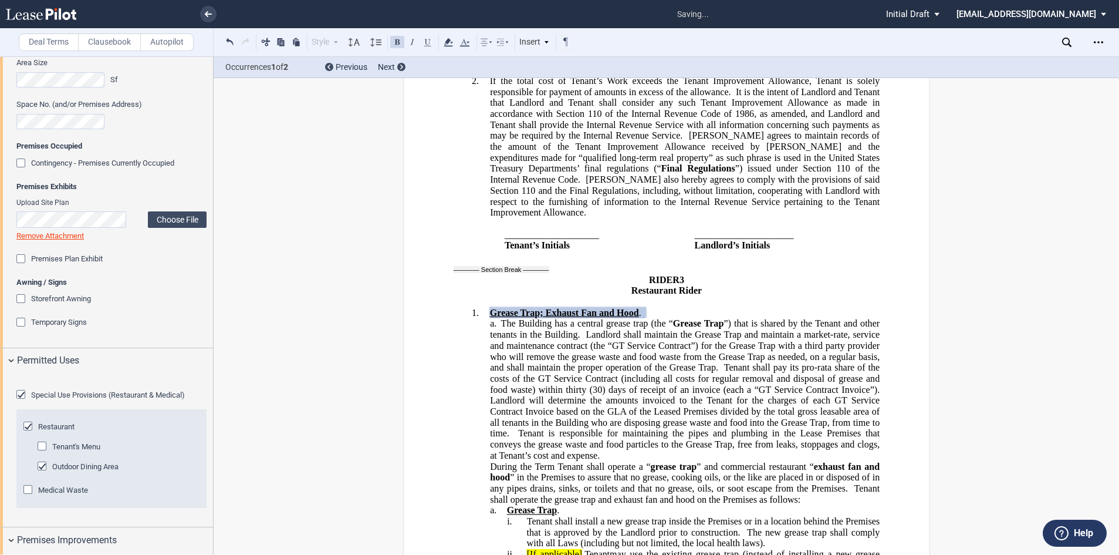
scroll to position [24865, 0]
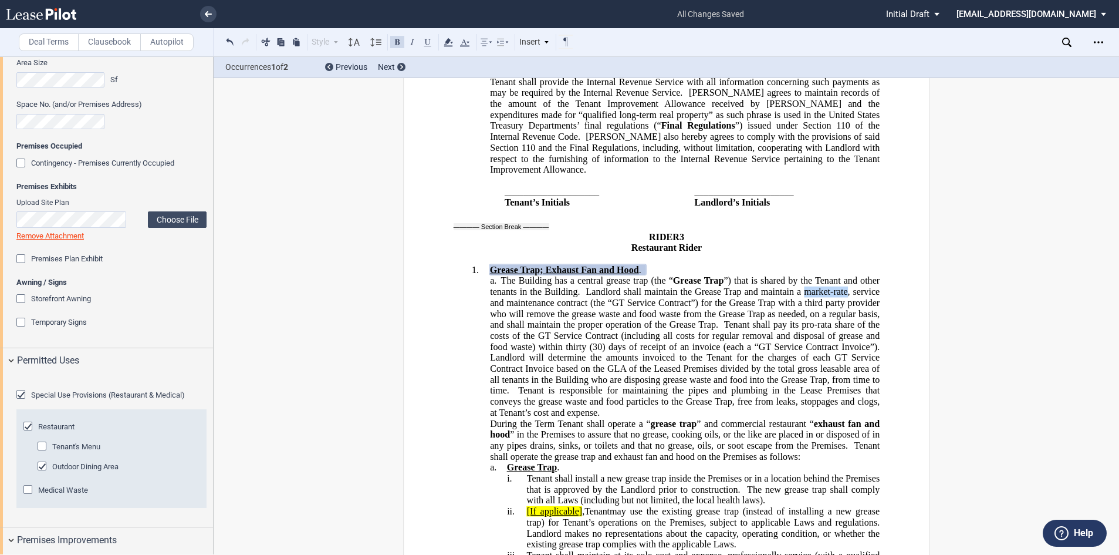
drag, startPoint x: 843, startPoint y: 173, endPoint x: 805, endPoint y: 176, distance: 38.3
click at [805, 275] on span "”) that is shared by the Tenant and other tenants in the Building. Landlord sha…" at bounding box center [686, 291] width 392 height 32
drag, startPoint x: 670, startPoint y: 183, endPoint x: 593, endPoint y: 180, distance: 76.4
click at [595, 297] on span "GT Service Contract" at bounding box center [634, 302] width 79 height 11
click at [398, 45] on button at bounding box center [397, 42] width 14 height 14
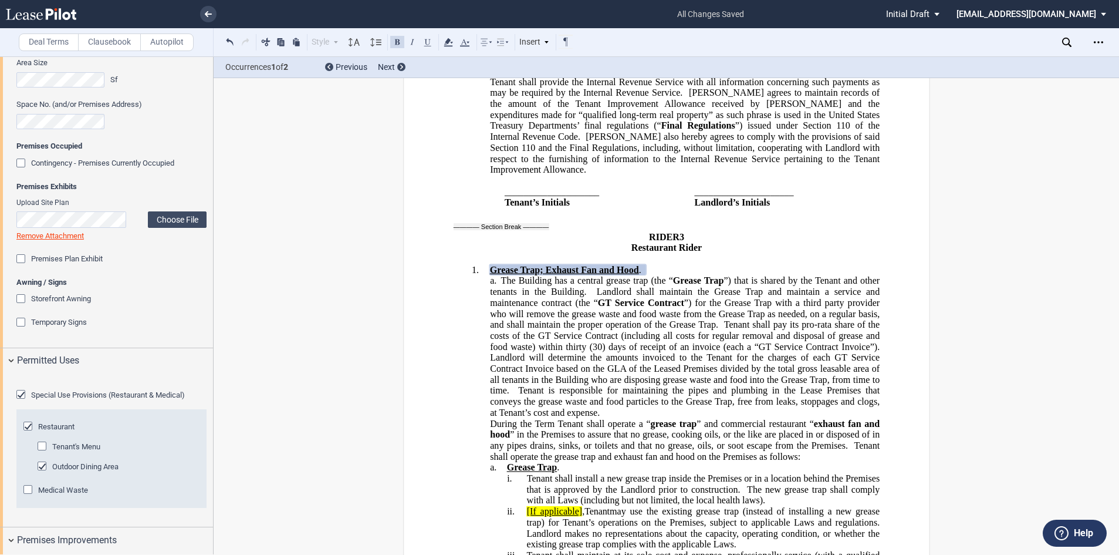
click at [721, 297] on span "”) for the Grease Trap with a third party provider who will remove the grease w…" at bounding box center [686, 324] width 392 height 54
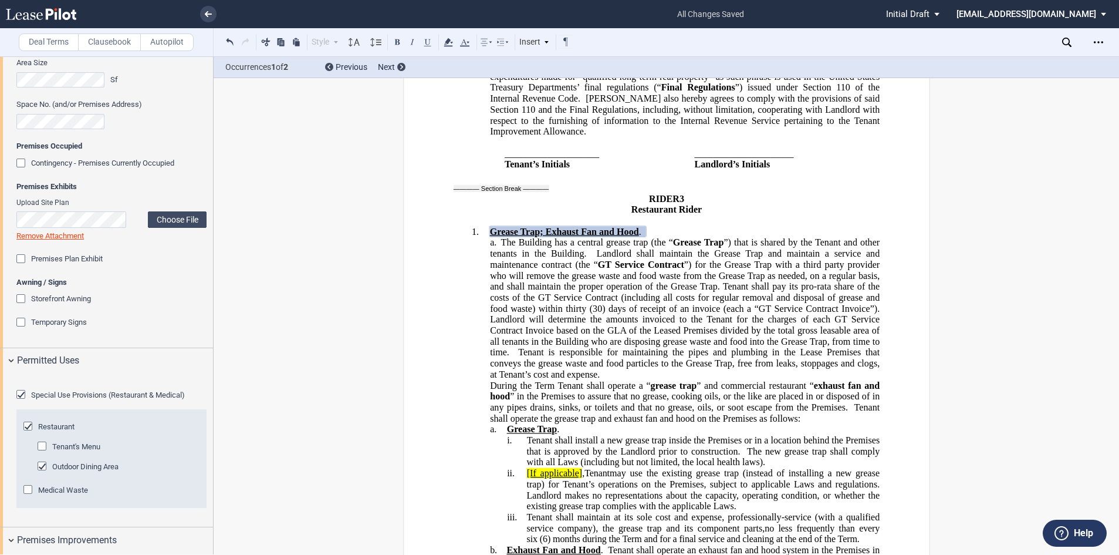
scroll to position [24923, 0]
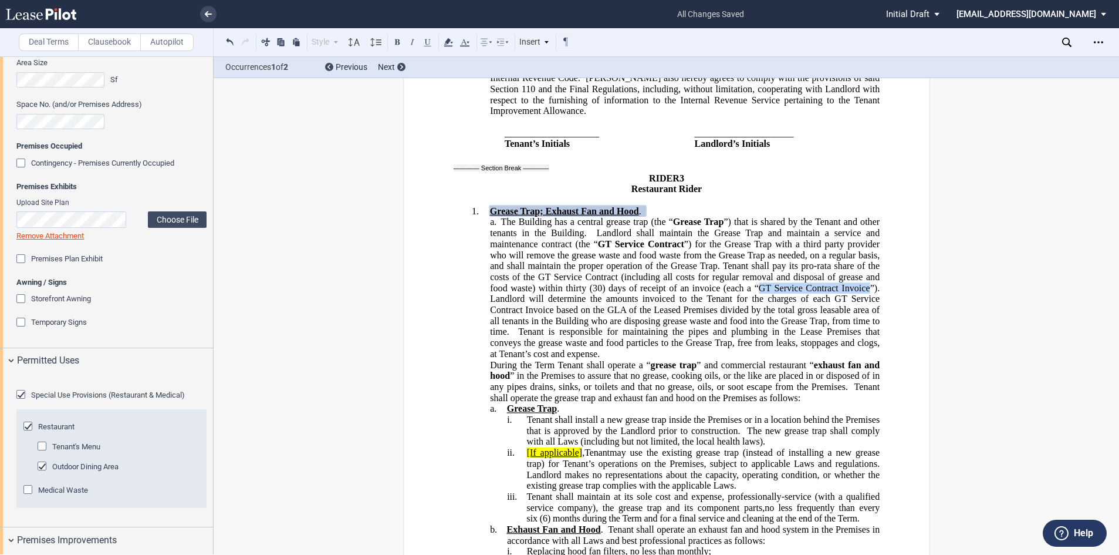
drag, startPoint x: 866, startPoint y: 168, endPoint x: 759, endPoint y: 165, distance: 107.5
click at [759, 282] on span "GT Service Contract Invoice" at bounding box center [814, 287] width 112 height 11
click at [402, 41] on button at bounding box center [397, 42] width 14 height 14
drag, startPoint x: 603, startPoint y: 180, endPoint x: 670, endPoint y: 182, distance: 67.5
click at [670, 282] on span "”). Landlord will determine the amounts invoiced to the Tenant for the charges …" at bounding box center [686, 320] width 392 height 76
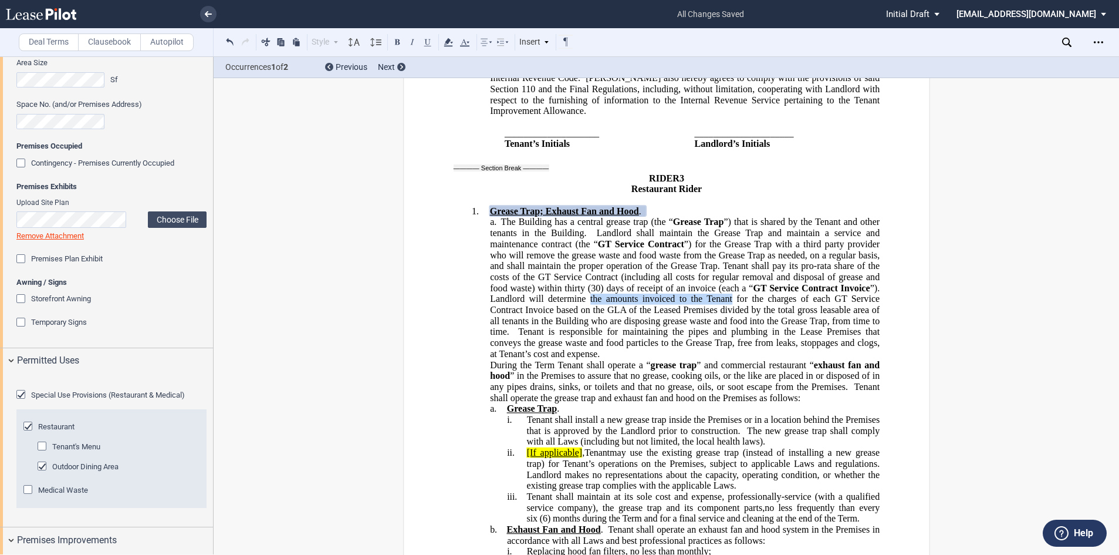
drag, startPoint x: 731, startPoint y: 180, endPoint x: 588, endPoint y: 177, distance: 142.7
click at [588, 282] on span "”). Landlord will determine the amounts invoiced to the Tenant for the charges …" at bounding box center [686, 320] width 392 height 76
click at [597, 282] on span "”). Landlord will determine Tenbant’s Pro-rata share for the charges of each GT…" at bounding box center [686, 320] width 392 height 76
click at [601, 282] on span "”). Landlord will determine Tenbant’s Pro-rata share for the charges of each GT…" at bounding box center [686, 320] width 392 height 76
click at [620, 282] on span "”). Landlord will determine Tenant’s Pro-rata share for the charges of each GT …" at bounding box center [686, 320] width 392 height 76
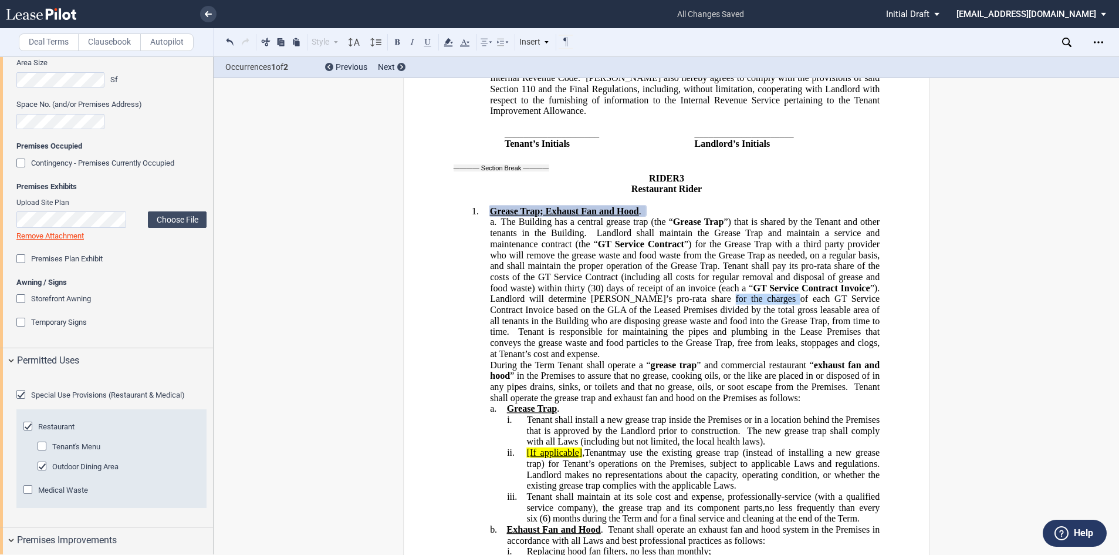
drag, startPoint x: 761, startPoint y: 179, endPoint x: 700, endPoint y: 178, distance: 61.1
click at [700, 282] on span "”). Landlord will determine Tenant’s pro-rata share for the charges of each GT …" at bounding box center [686, 320] width 392 height 76
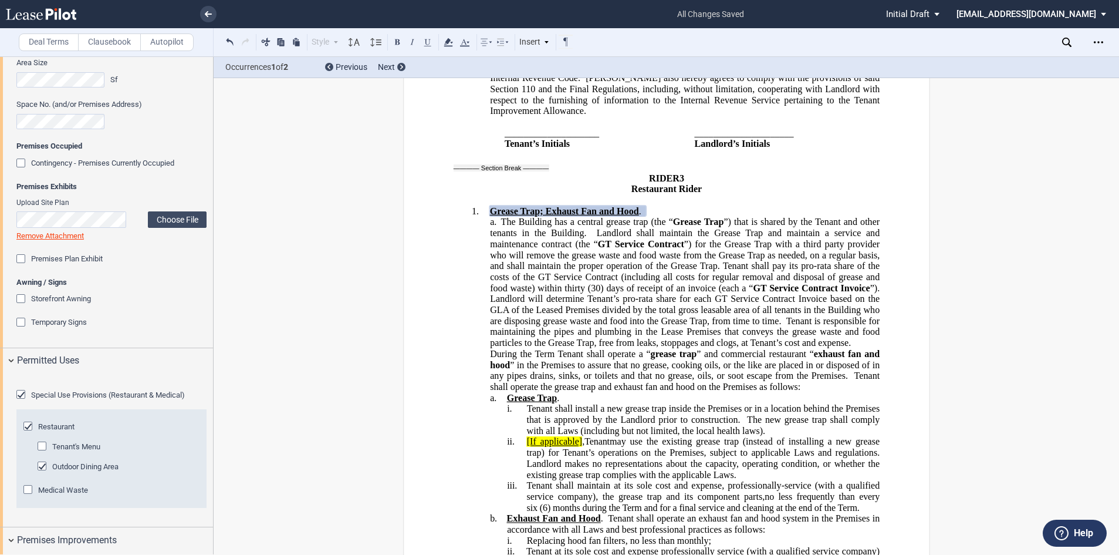
click at [783, 282] on span "”). Landlord will determine Tenant’s pro-rata share for each GT Service Contrac…" at bounding box center [686, 314] width 392 height 65
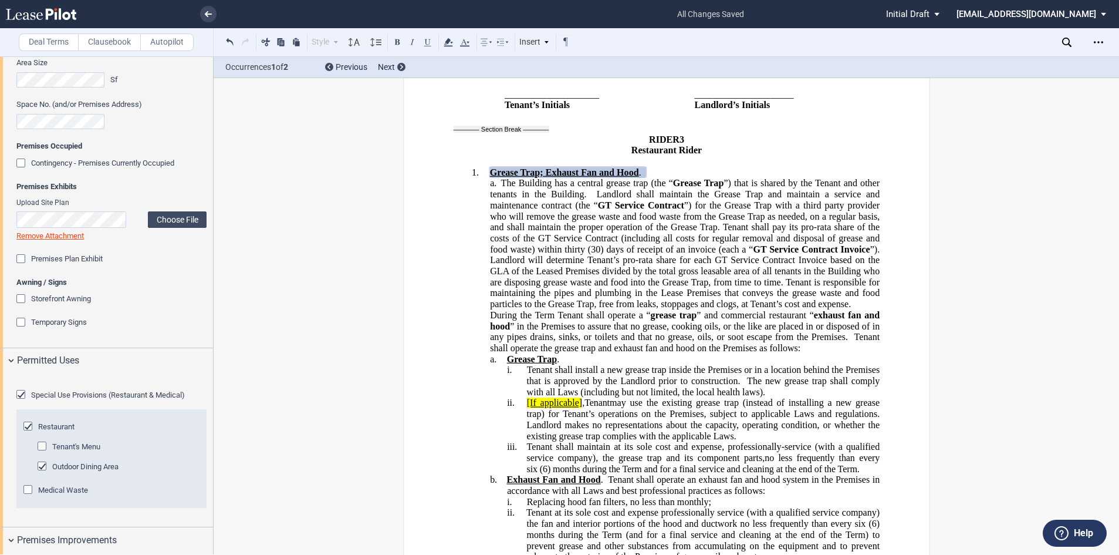
scroll to position [24982, 0]
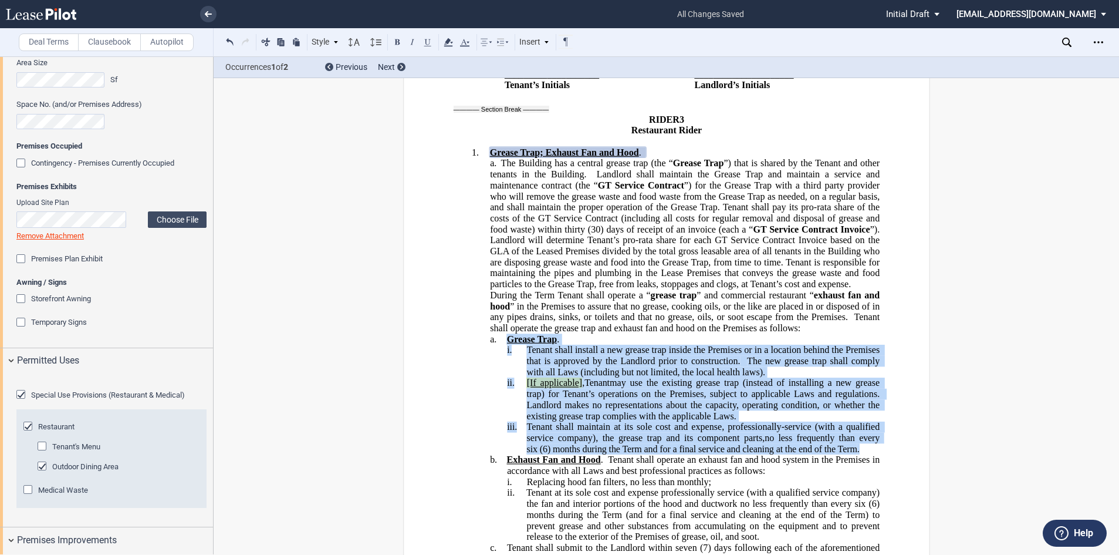
drag, startPoint x: 861, startPoint y: 326, endPoint x: 502, endPoint y: 228, distance: 371.9
click at [500, 225] on div "RIDER 3 Restaurant Rider Grease Trap; Exhaust Fan and Hood Grease Trap; Exhaust…" at bounding box center [666, 529] width 426 height 879
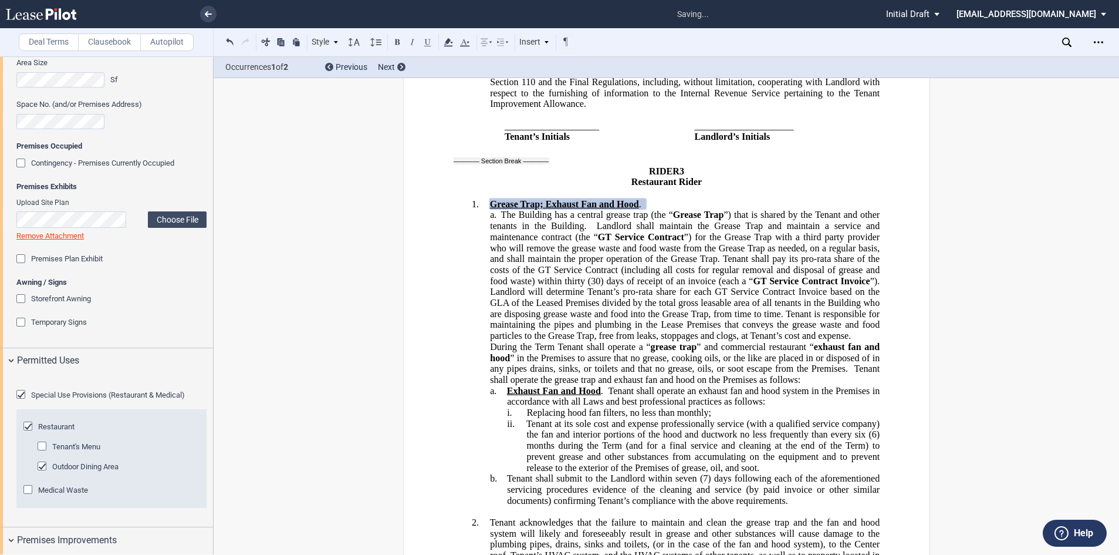
scroll to position [24865, 0]
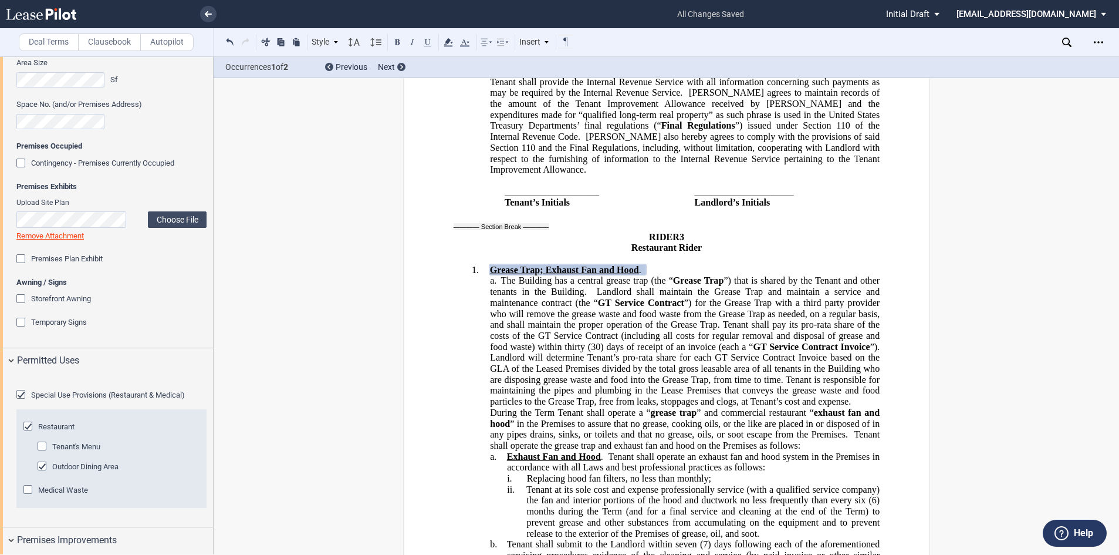
click at [507, 451] on span "Exhaust Fan and Hood" at bounding box center [554, 456] width 94 height 11
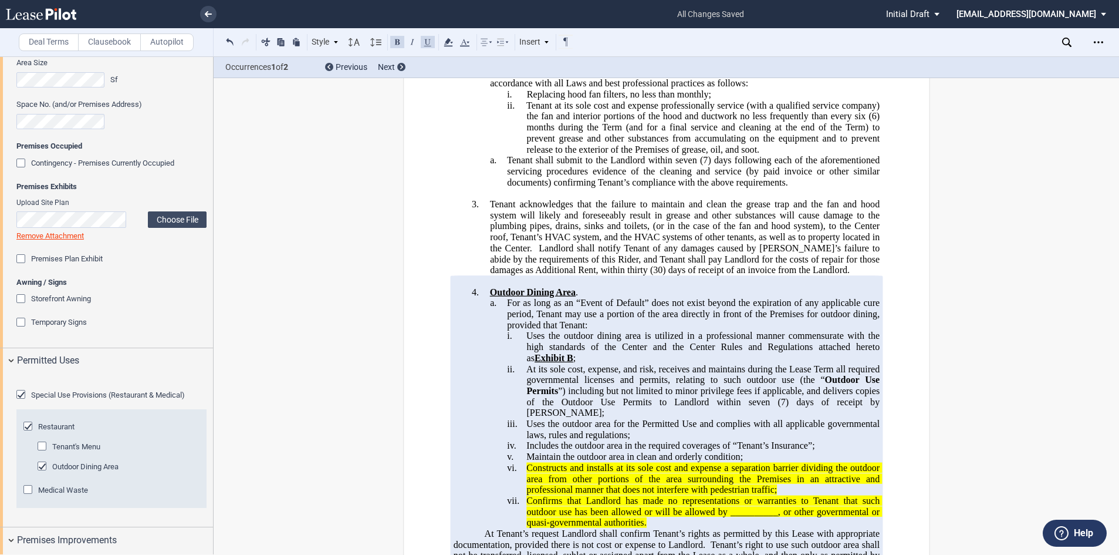
scroll to position [25276, 0]
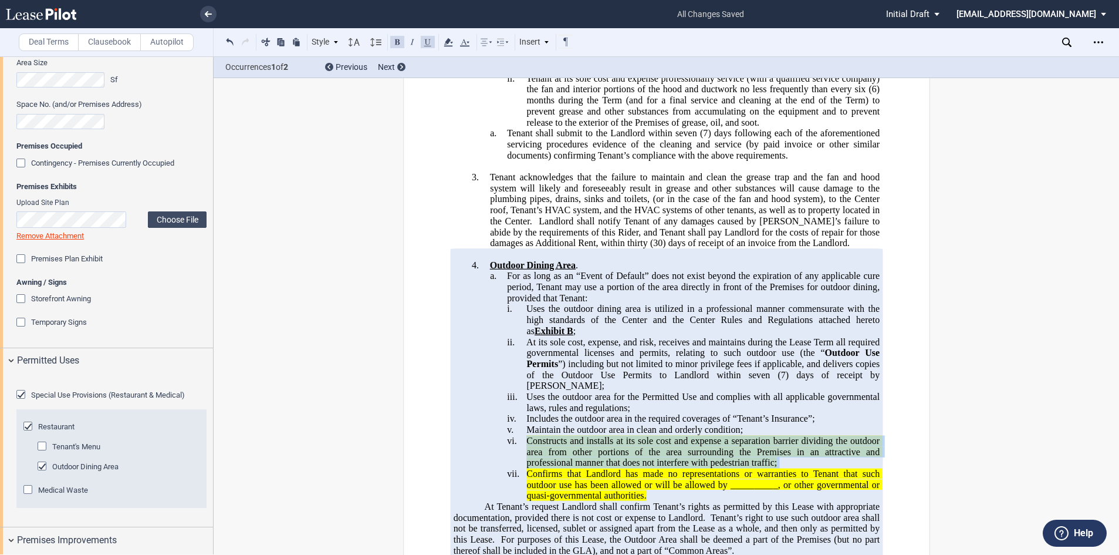
drag, startPoint x: 777, startPoint y: 333, endPoint x: 523, endPoint y: 313, distance: 254.9
click at [527, 435] on p "vi. Constructs and installs at its sole cost and expense a separation barrier d…" at bounding box center [703, 451] width 353 height 33
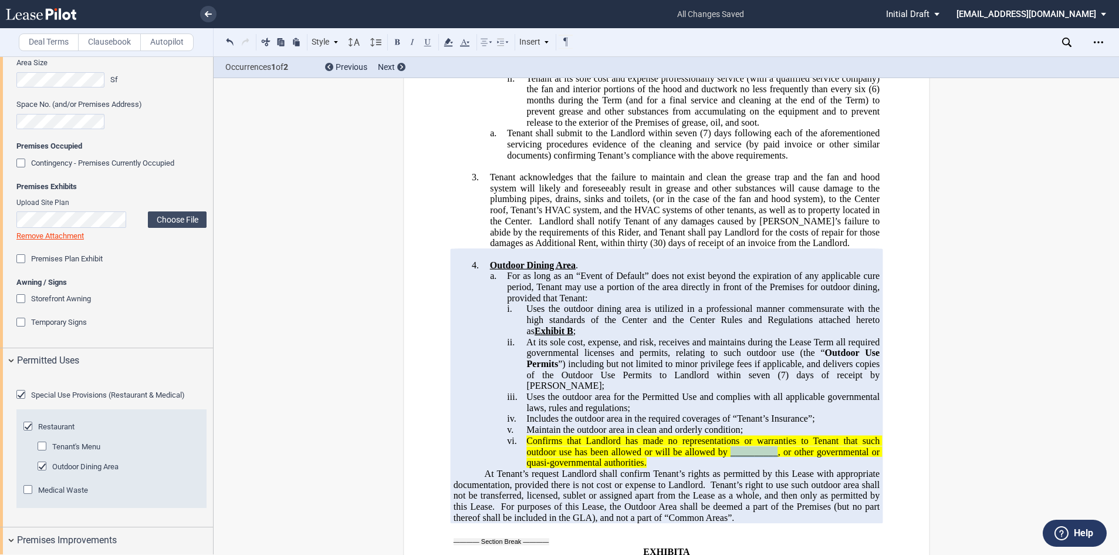
drag, startPoint x: 776, startPoint y: 322, endPoint x: 728, endPoint y: 322, distance: 48.1
click at [728, 435] on span "Confirms that Landlord has made no representations or warranties to Tenant that…" at bounding box center [705, 451] width 356 height 32
drag, startPoint x: 849, startPoint y: 333, endPoint x: 841, endPoint y: 322, distance: 13.5
click at [841, 435] on p "vi. Confirms that Landlord has made no representations or warranties to Tenant …" at bounding box center [703, 451] width 353 height 33
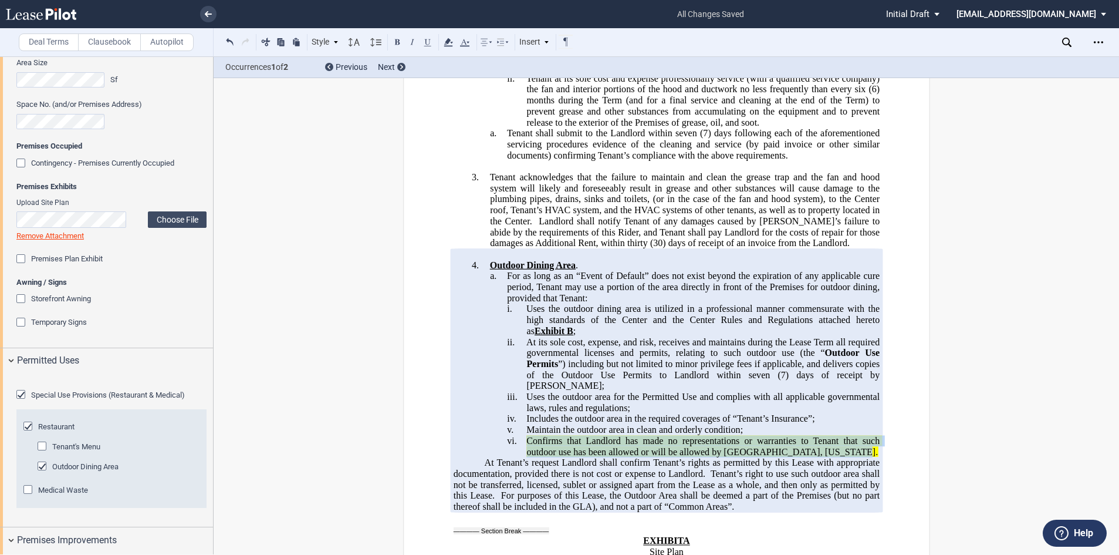
drag, startPoint x: 838, startPoint y: 324, endPoint x: 525, endPoint y: 312, distance: 313.7
click at [527, 435] on p "vi. Confirms that Landlord has made no representations or warranties to Tenant …" at bounding box center [703, 446] width 353 height 22
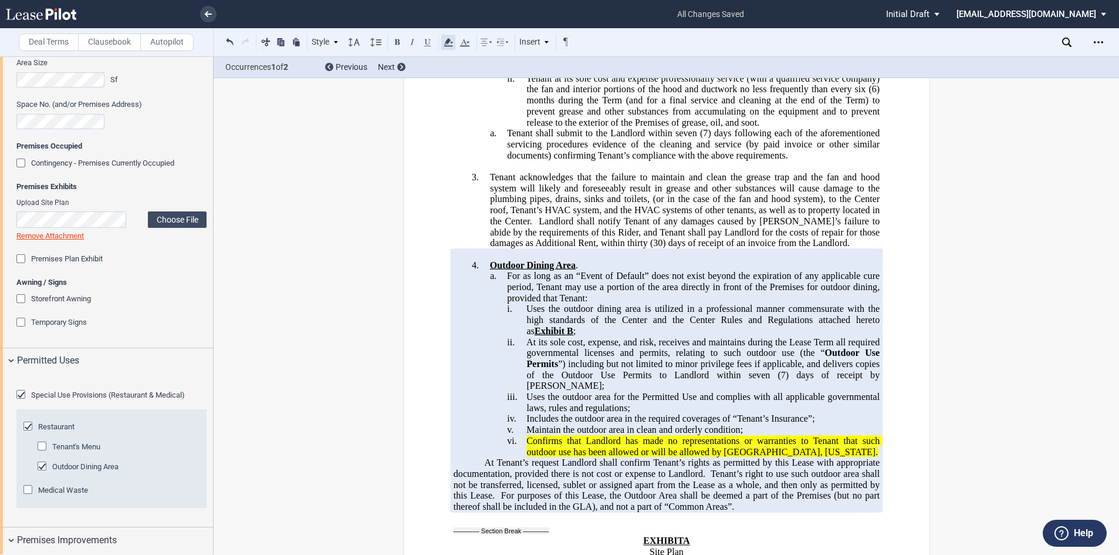
click at [446, 41] on icon at bounding box center [448, 42] width 14 height 14
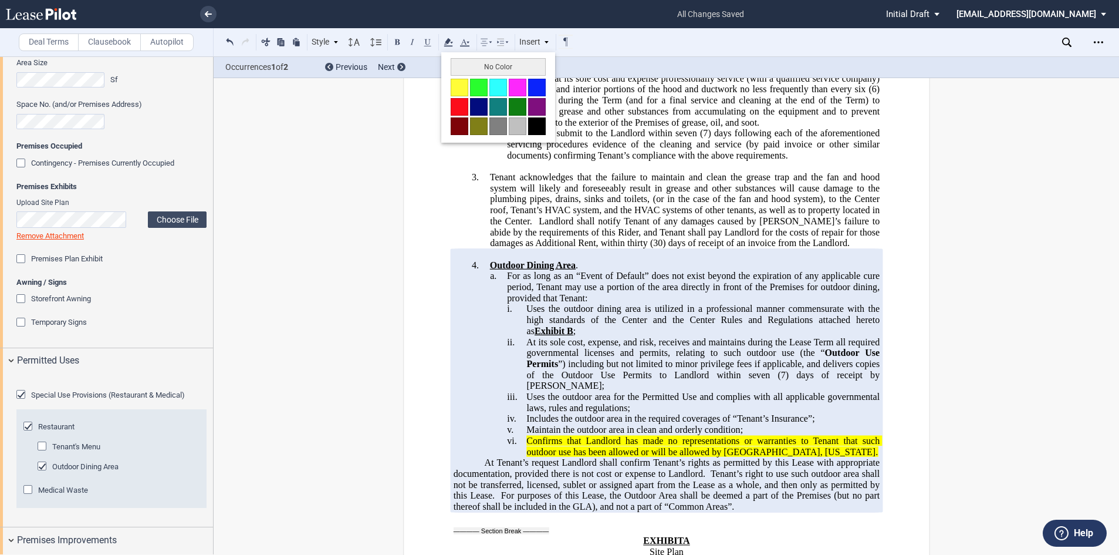
click at [480, 65] on button "No Color" at bounding box center [498, 67] width 95 height 18
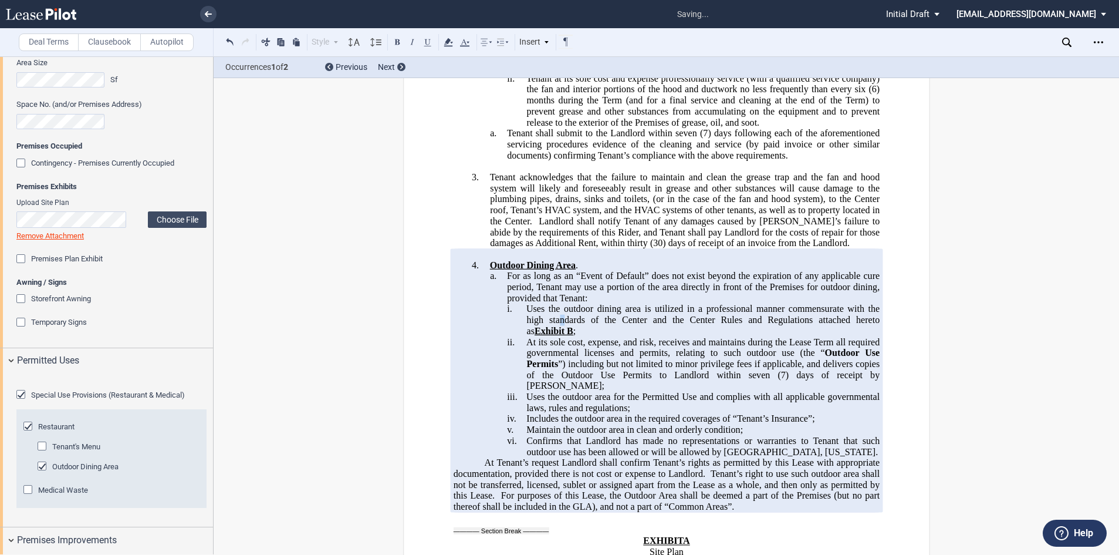
click at [558, 303] on span "Uses the outdoor dining area is utilized in a professional manner commensurate …" at bounding box center [704, 319] width 356 height 32
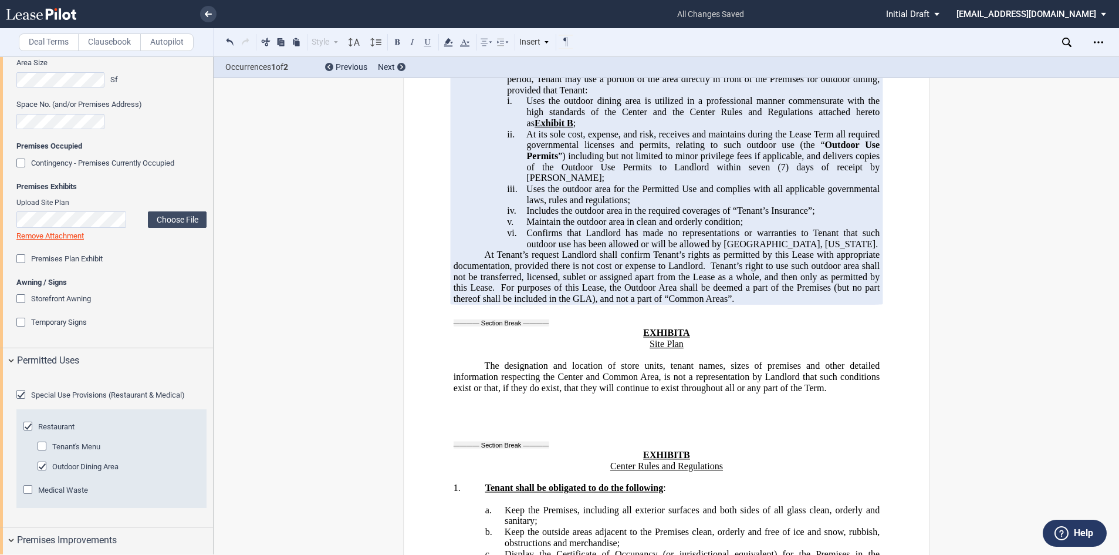
scroll to position [25510, 0]
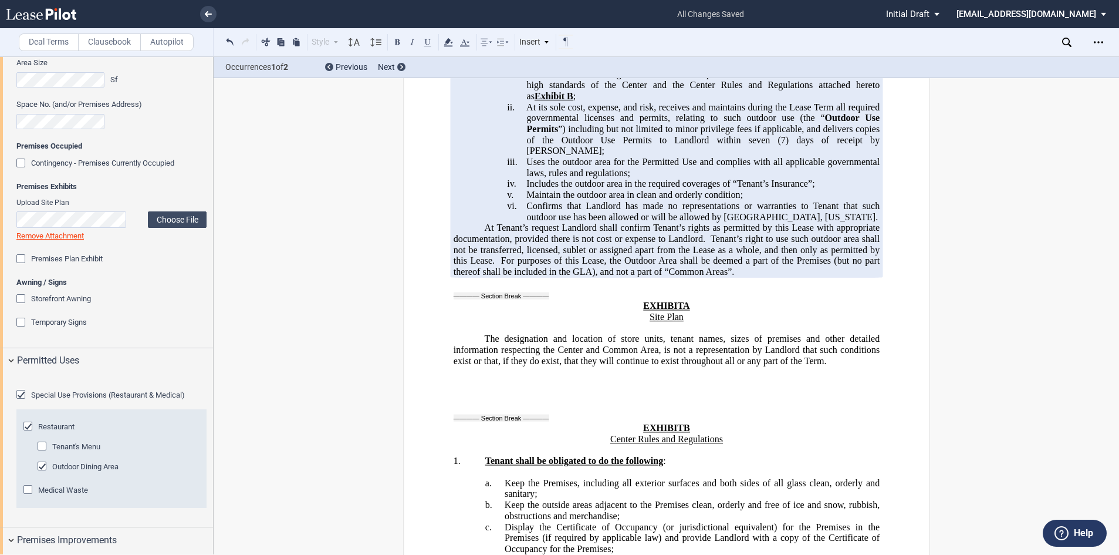
click at [683, 311] on p "Site Plan" at bounding box center [666, 316] width 426 height 11
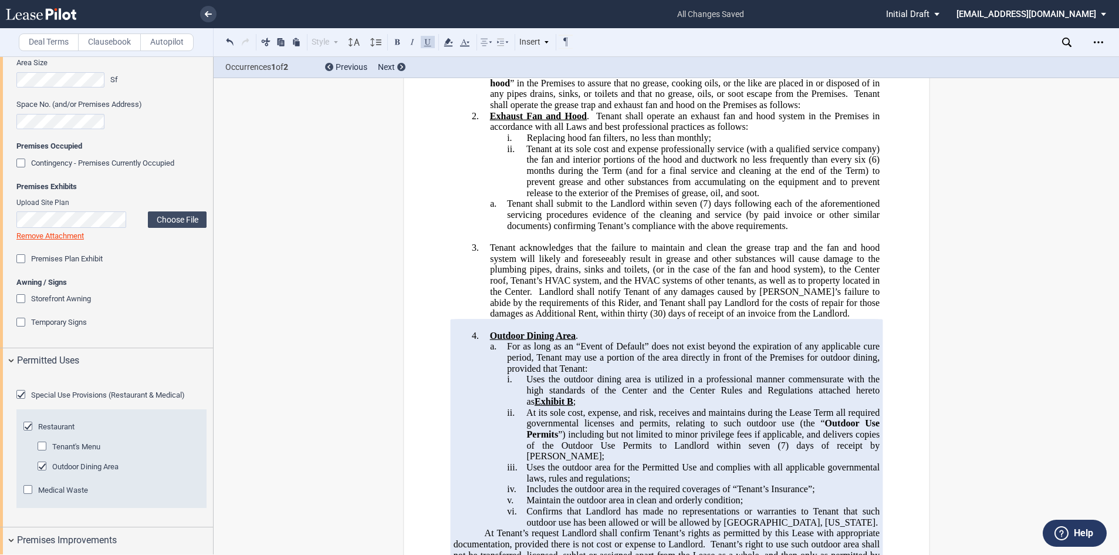
scroll to position [25217, 0]
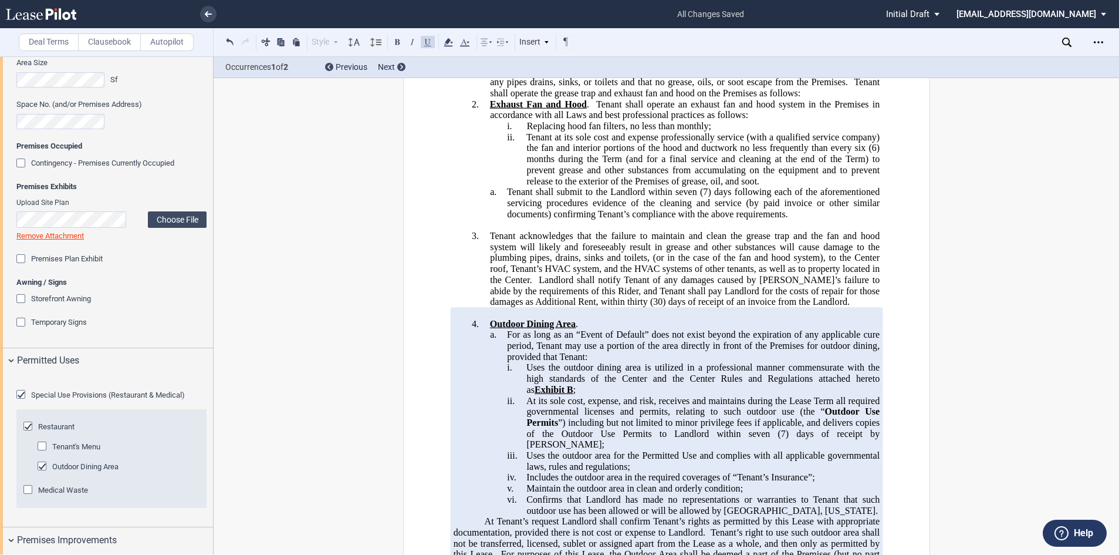
click at [787, 516] on p "At Tenant’s request Landlord shall confirm Tenant’s rights as permitted by this…" at bounding box center [666, 543] width 426 height 55
click at [759, 516] on p "At Tenant’s request Landlord shall confirm Tenant’s rights as permitted by this…" at bounding box center [666, 543] width 426 height 55
click at [812, 230] on p "3. Tenant acknowledges that the failure to maintain and clean the grease trap a…" at bounding box center [685, 268] width 390 height 77
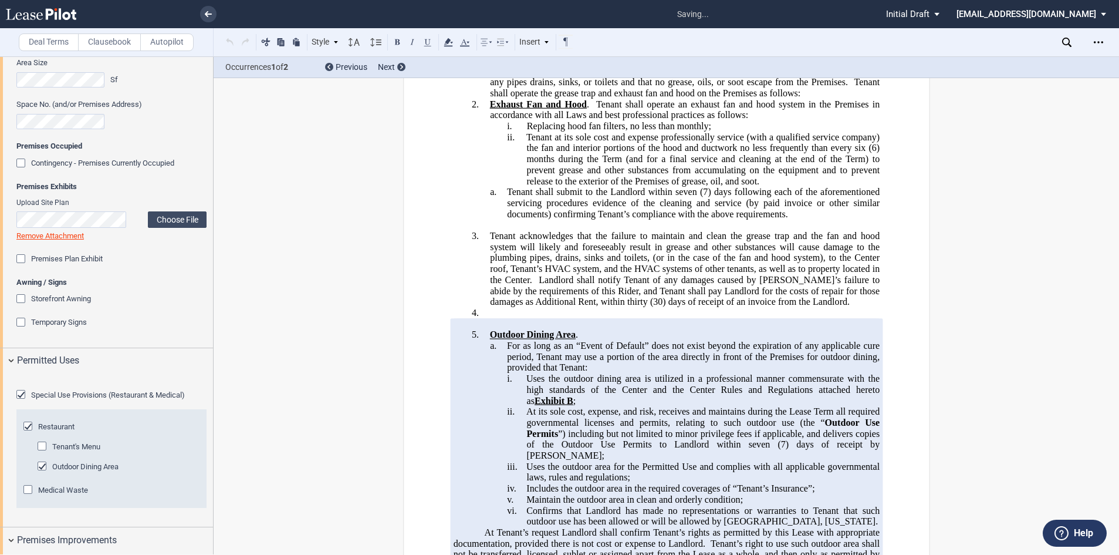
click at [491, 307] on p "4. ​" at bounding box center [685, 312] width 390 height 11
click at [490, 307] on p "4. ​" at bounding box center [685, 312] width 390 height 11
drag, startPoint x: 484, startPoint y: 196, endPoint x: 462, endPoint y: 179, distance: 28.1
click at [462, 179] on div "RIDER 3 Restaurant Rider Grease Trap; Exhaust Fan and Hood Grease Trap; Exhaust…" at bounding box center [666, 218] width 426 height 725
click at [492, 307] on p "4. ​" at bounding box center [685, 312] width 390 height 11
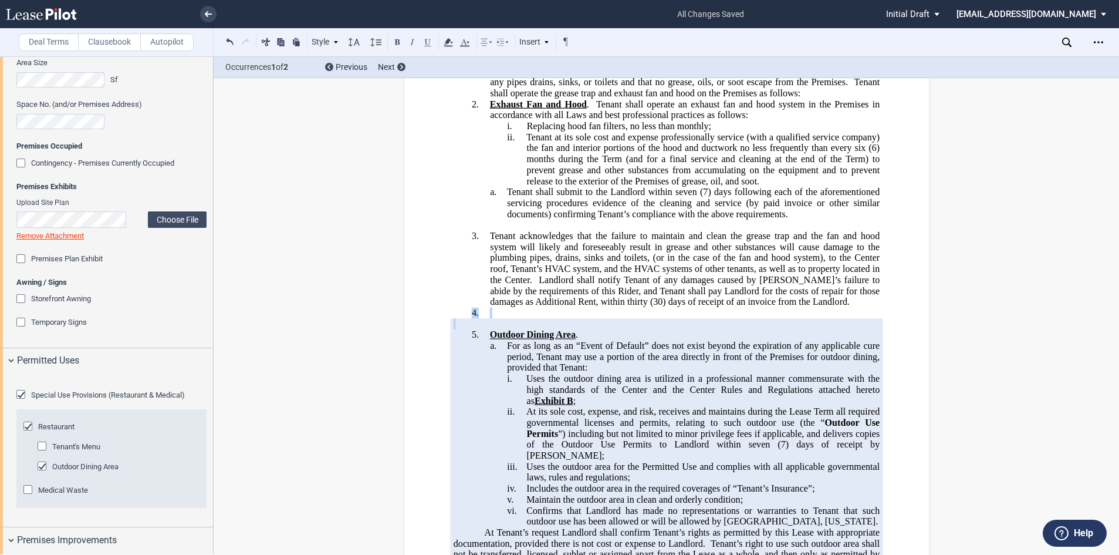
drag, startPoint x: 492, startPoint y: 196, endPoint x: 460, endPoint y: 195, distance: 32.3
click at [460, 195] on div "RIDER 3 Restaurant Rider Grease Trap; Exhaust Fan and Hood Grease Trap; Exhaust…" at bounding box center [666, 218] width 426 height 725
click at [490, 307] on p "4. ​" at bounding box center [685, 312] width 390 height 11
drag, startPoint x: 487, startPoint y: 194, endPoint x: 433, endPoint y: 160, distance: 63.5
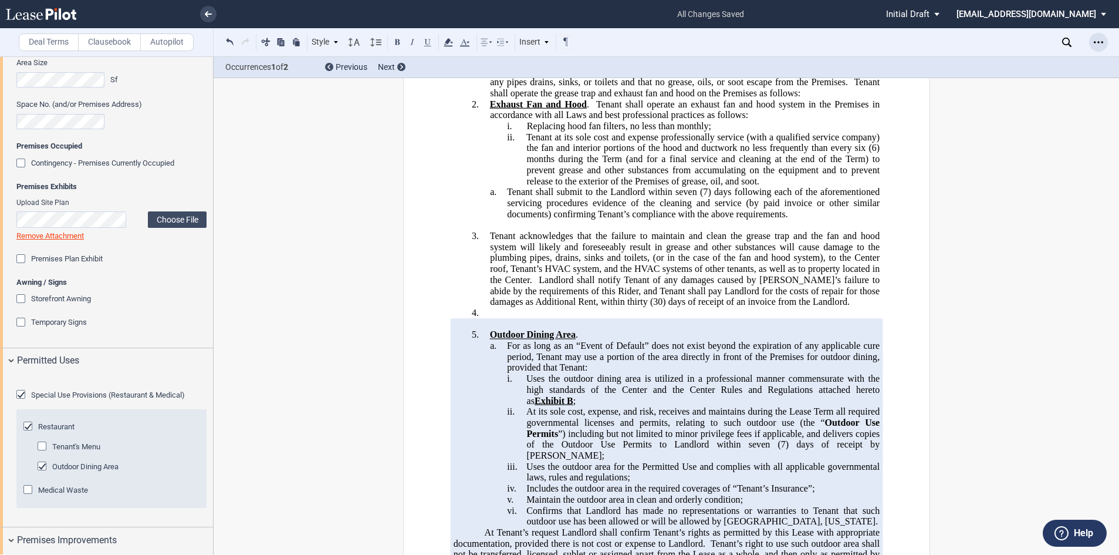
click at [1096, 43] on icon "Open Lease options menu" at bounding box center [1098, 42] width 9 height 9
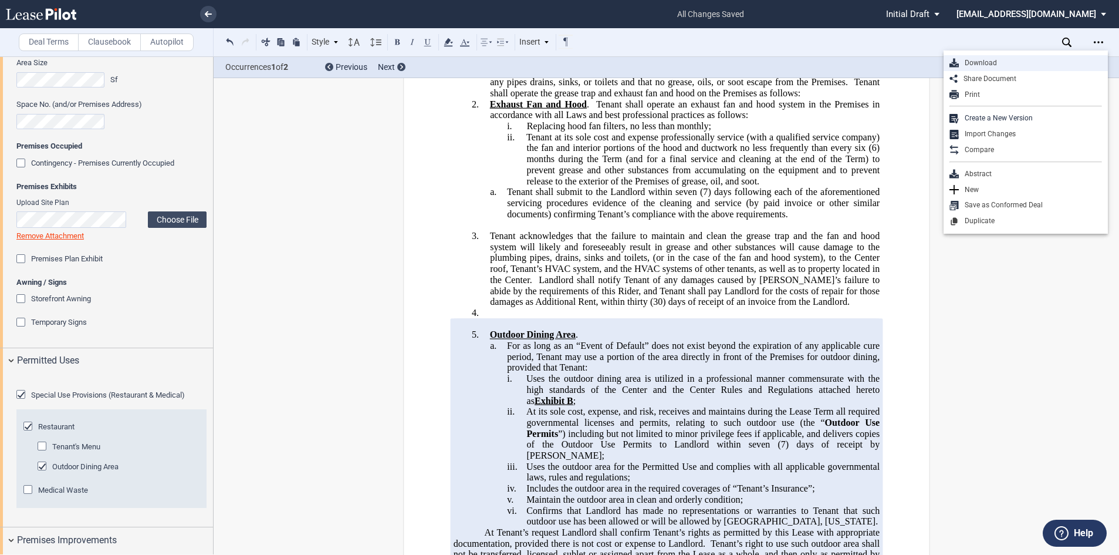
click at [987, 63] on div "Download" at bounding box center [1030, 63] width 143 height 10
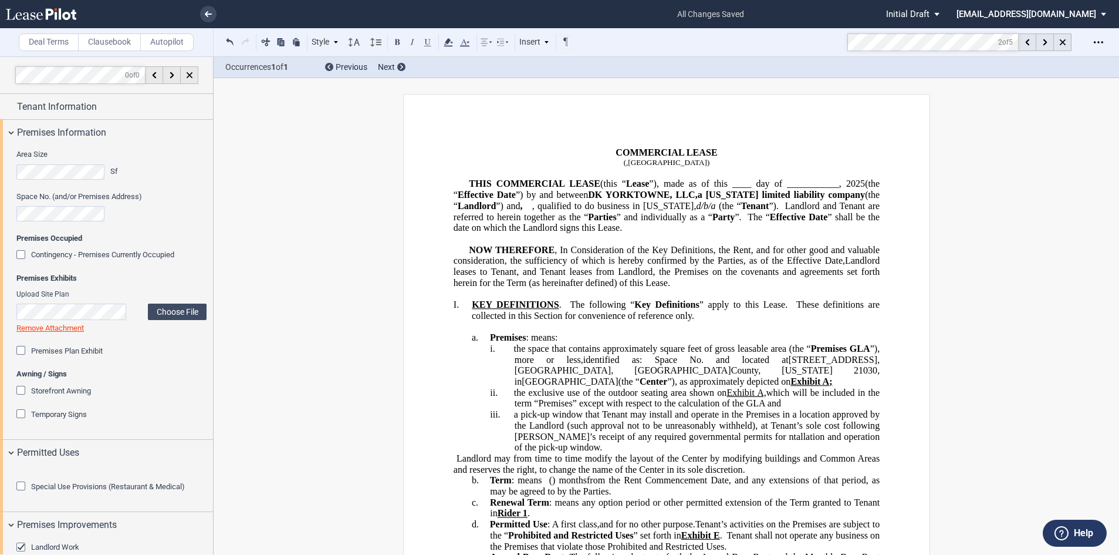
scroll to position [26, 0]
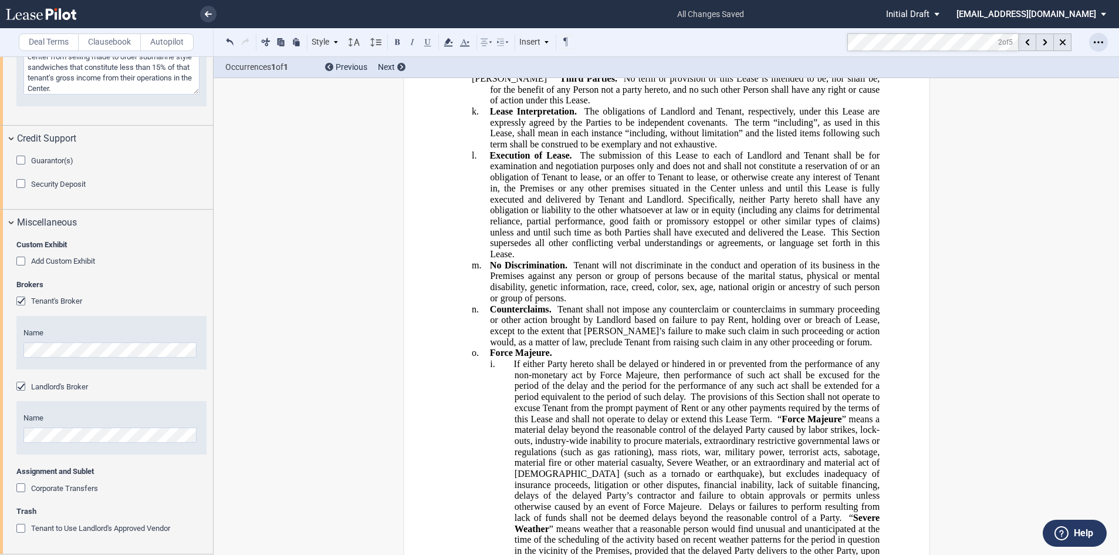
click at [1104, 41] on div "Open Lease options menu" at bounding box center [1098, 42] width 19 height 19
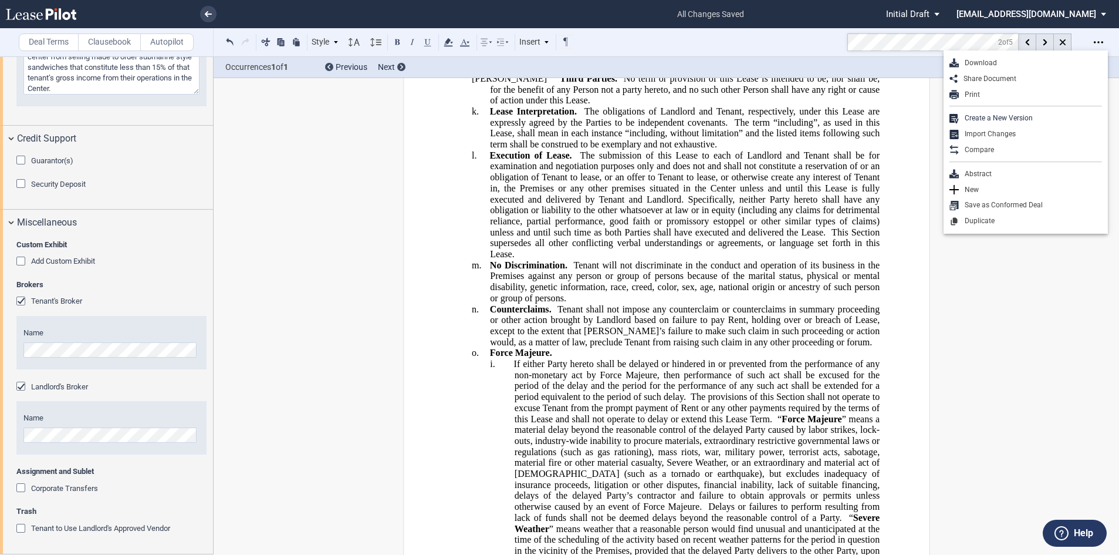
click at [994, 62] on div "Download" at bounding box center [1030, 63] width 143 height 10
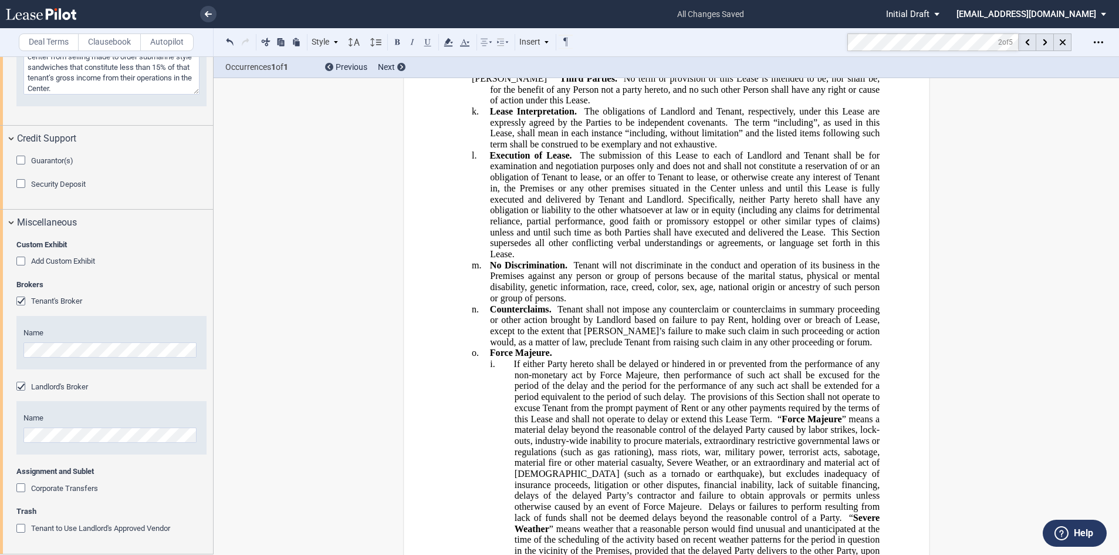
click at [1054, 13] on md-select "nschechter@kleinenterprises.com Admin Area Settings Sign Out" at bounding box center [1036, 13] width 161 height 26
click at [975, 32] on div "Admin Area" at bounding box center [982, 32] width 42 height 12
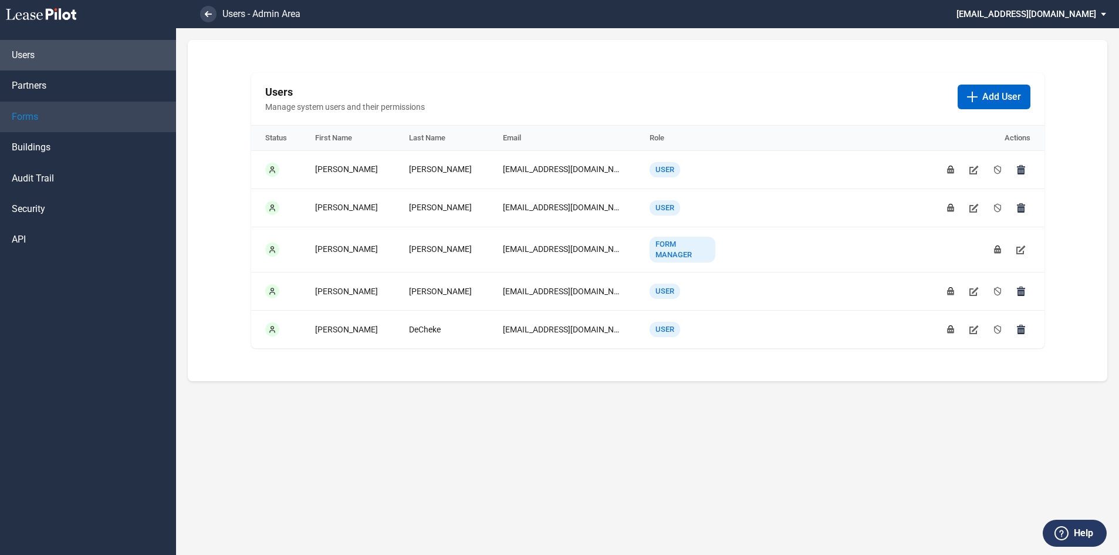
click at [39, 114] on link "Forms" at bounding box center [88, 117] width 176 height 31
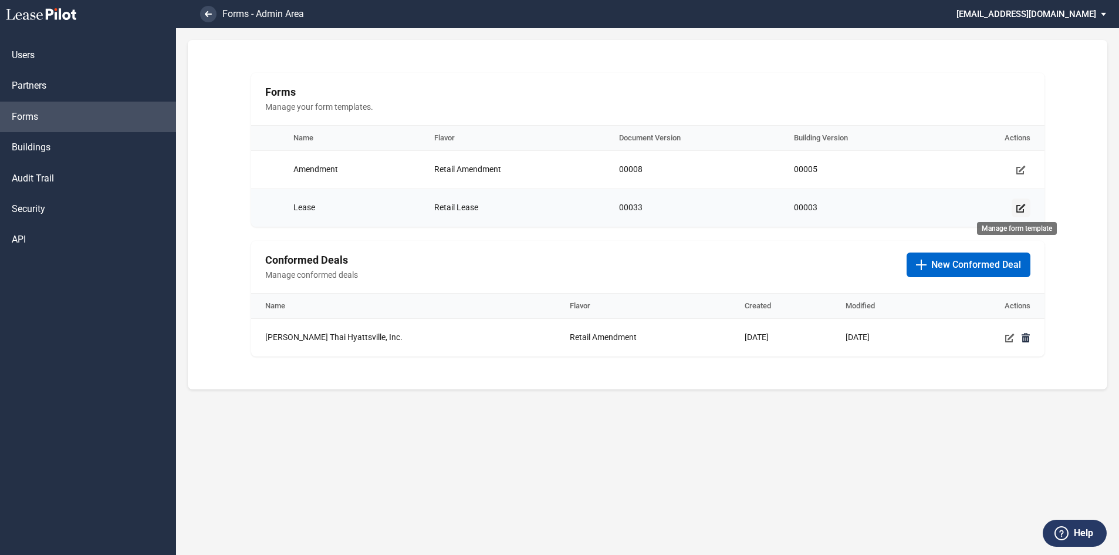
click at [1024, 208] on icon "Manage form template" at bounding box center [1021, 207] width 9 height 9
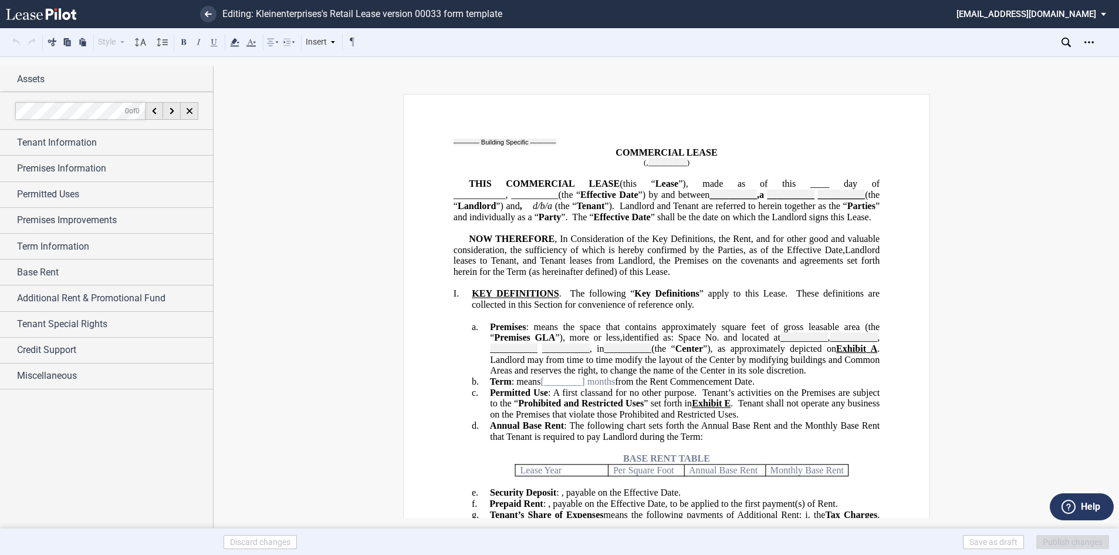
click at [593, 219] on span "The “" at bounding box center [582, 216] width 21 height 11
click at [704, 299] on span "” apply to this Lease." at bounding box center [743, 293] width 88 height 11
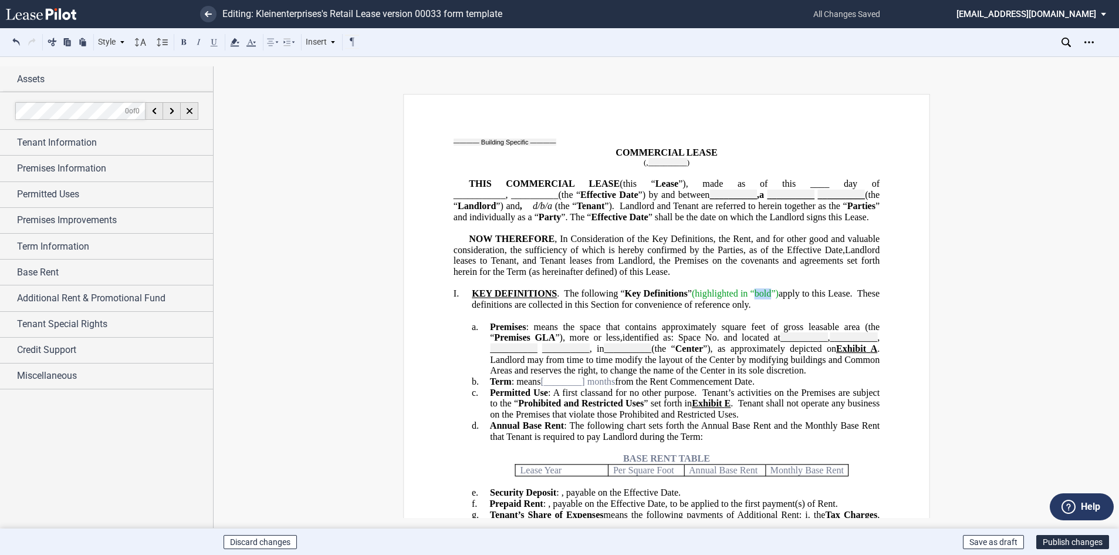
drag, startPoint x: 787, startPoint y: 302, endPoint x: 772, endPoint y: 301, distance: 14.7
click at [772, 299] on span "(highlighted in “bold”)" at bounding box center [734, 293] width 87 height 11
drag, startPoint x: 218, startPoint y: 42, endPoint x: 195, endPoint y: 42, distance: 22.3
click at [195, 42] on div "Style I. Section a. Subsection 1. Subsection a. Subsection i. Subsection Normal…" at bounding box center [184, 42] width 351 height 15
click at [188, 41] on button at bounding box center [184, 42] width 14 height 14
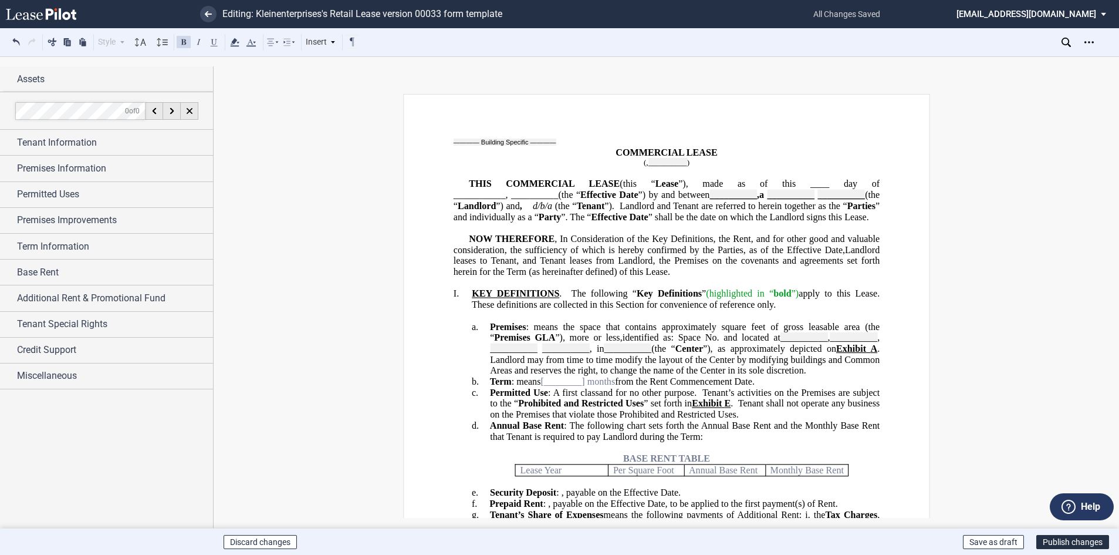
click at [784, 310] on p "I. KEY DEFINITIONS . The following “ Key Definitions ” (highlighted in “ bold ”…" at bounding box center [675, 299] width 408 height 22
click at [795, 299] on span "”)" at bounding box center [795, 293] width 8 height 11
click at [860, 310] on span "These definitions are collected in this Section for convenience of reference on…" at bounding box center [708, 304] width 304 height 11
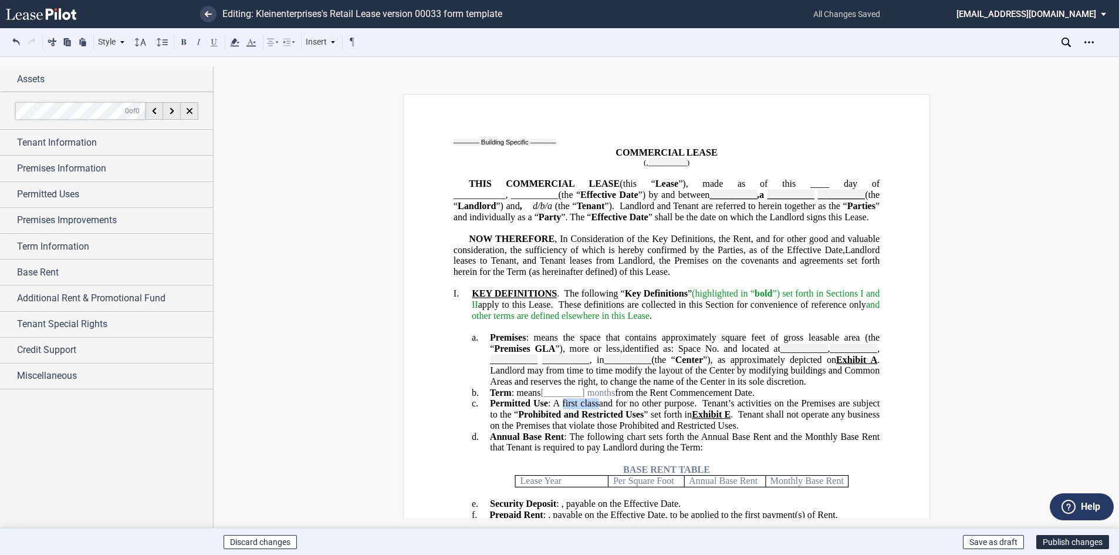
drag, startPoint x: 602, startPoint y: 413, endPoint x: 566, endPoint y: 413, distance: 35.8
click at [566, 409] on span ": A first class" at bounding box center [573, 403] width 51 height 11
click at [599, 409] on span ": A first class" at bounding box center [573, 403] width 51 height 11
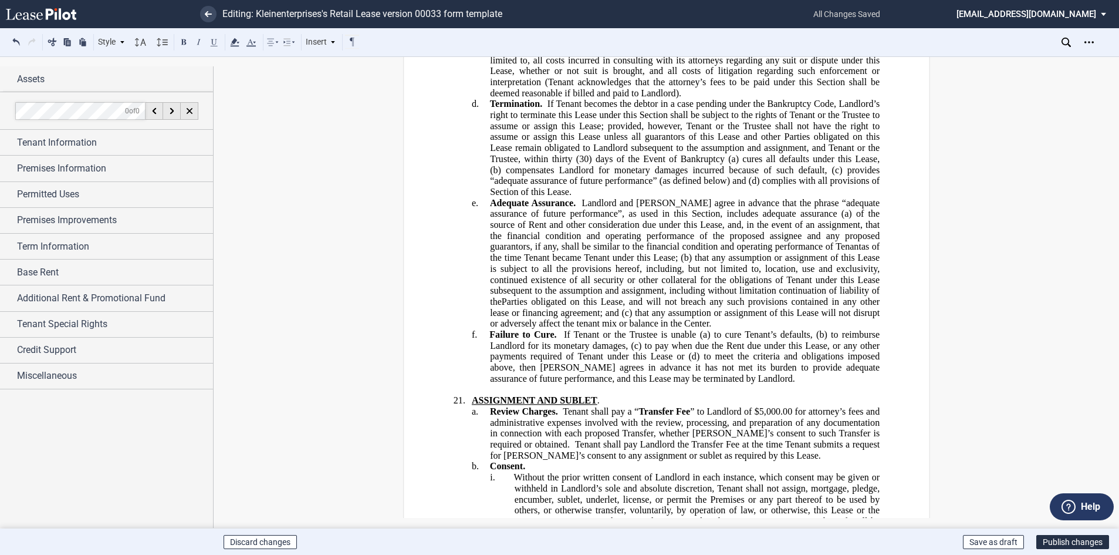
scroll to position [14263, 0]
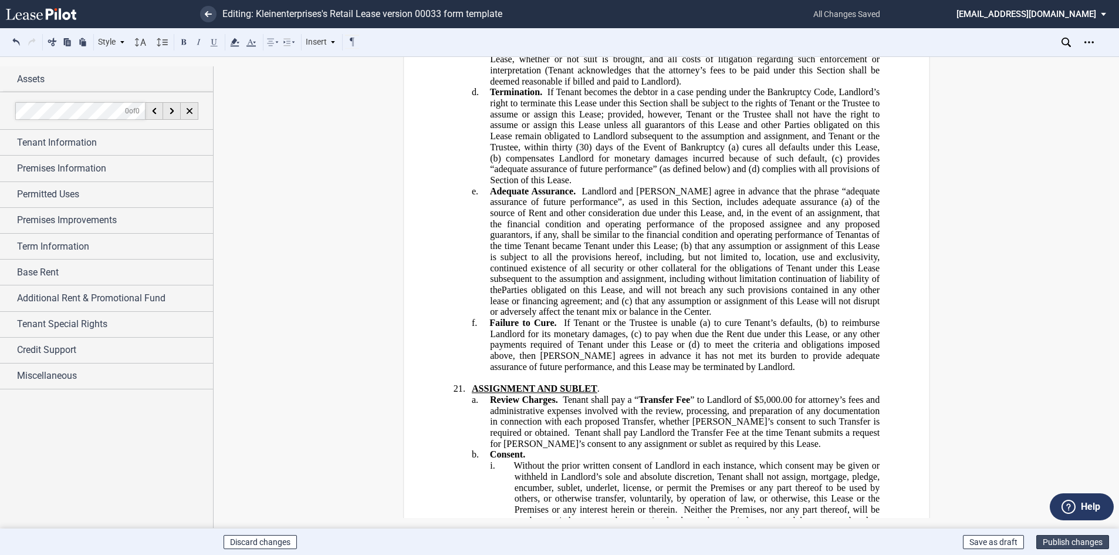
click at [1082, 539] on button "Publish changes" at bounding box center [1073, 542] width 73 height 14
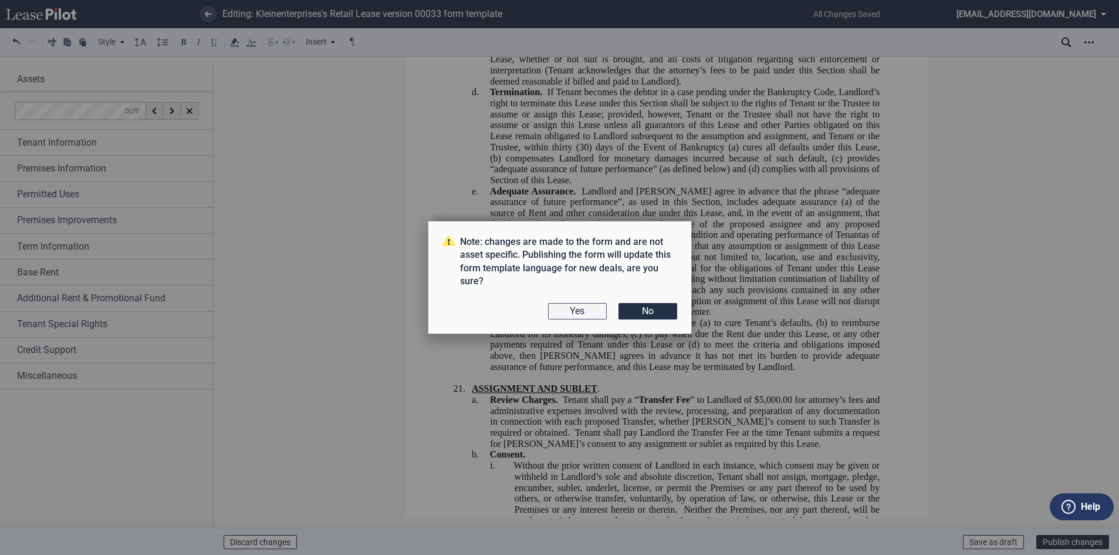
click at [575, 314] on button "Yes" at bounding box center [577, 311] width 59 height 16
